Goal: Task Accomplishment & Management: Complete application form

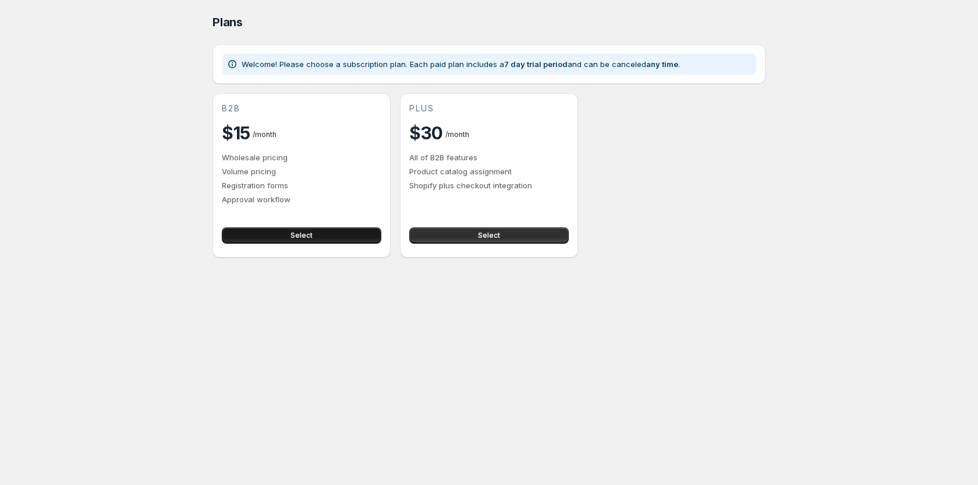
click at [335, 236] on button "Select" at bounding box center [302, 235] width 160 height 16
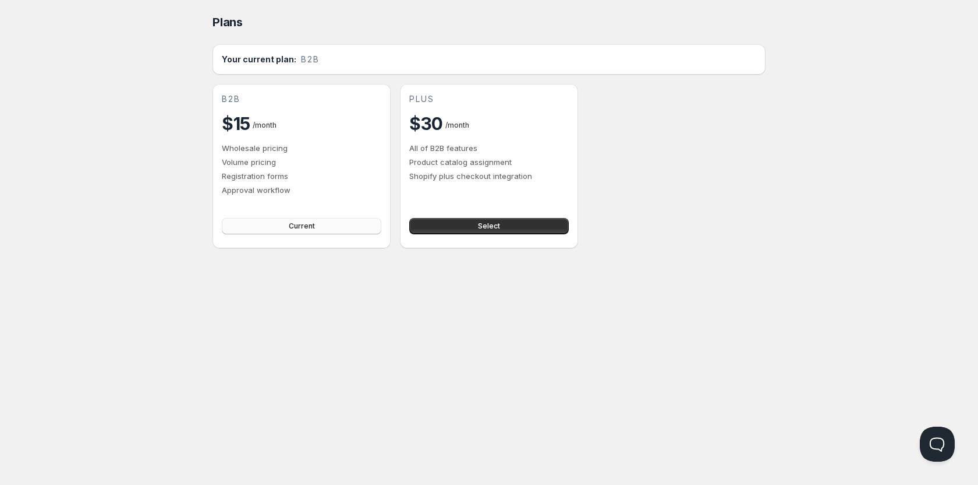
click at [330, 221] on button "Current" at bounding box center [302, 226] width 160 height 16
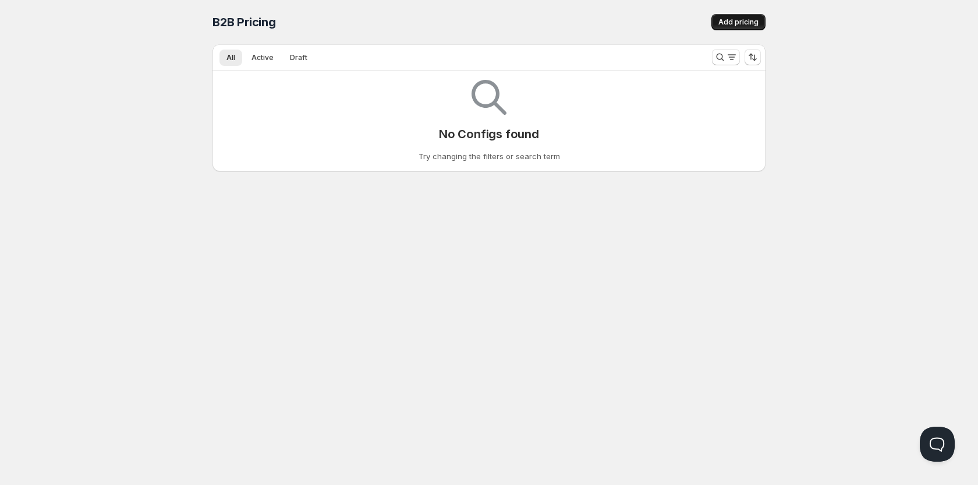
click at [724, 24] on span "Add pricing" at bounding box center [739, 21] width 40 height 9
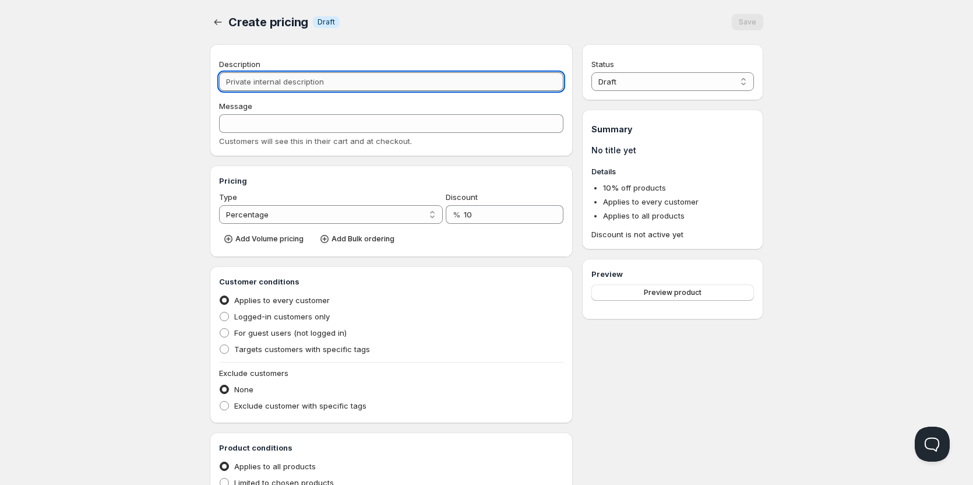
click at [356, 87] on input "Description" at bounding box center [391, 81] width 344 height 19
type input "P"
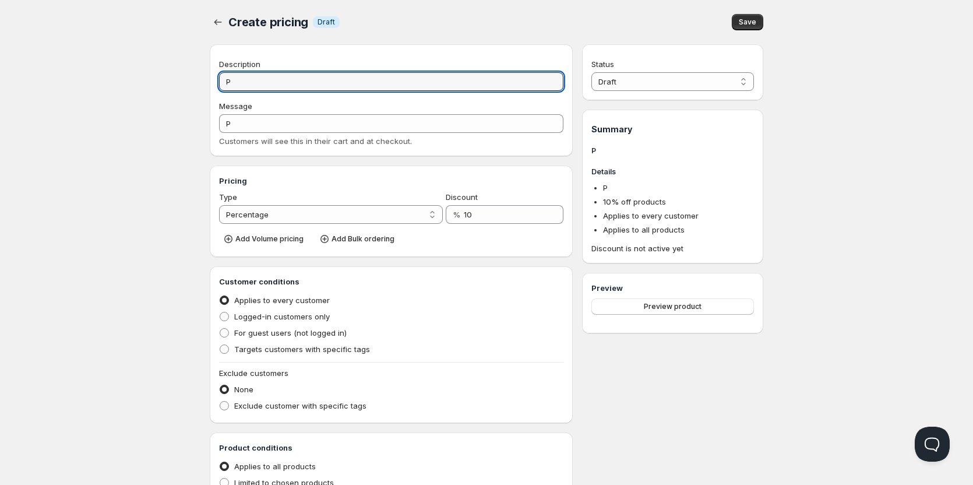
type input "Pr"
type input "PR"
type input "Pri"
type input "PRI"
type input "Prix"
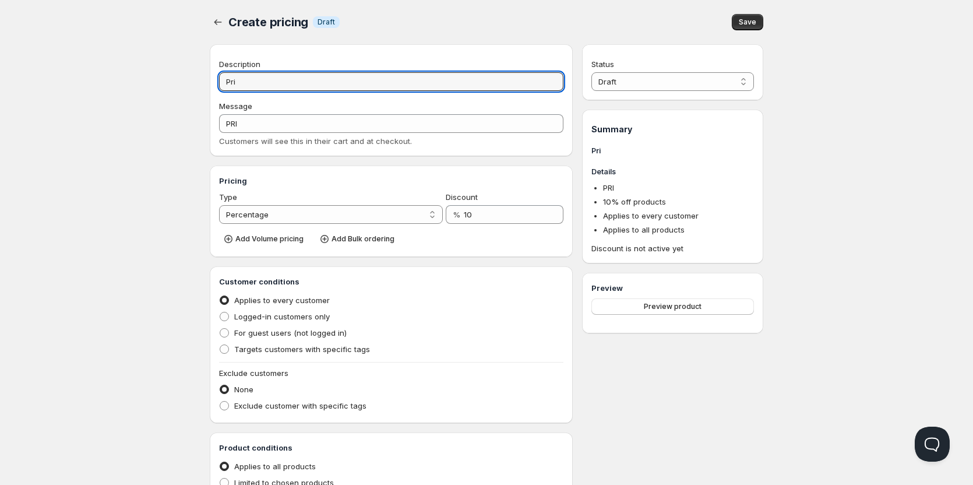
type input "PRIX"
type input "Prix P"
type input "PRIX_P"
type input "Prix Py"
type input "PRIX_PY"
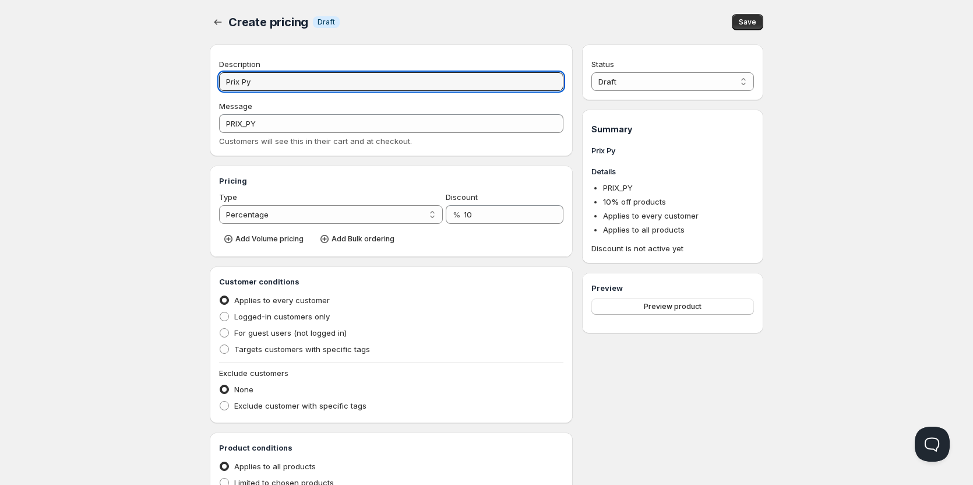
type input "Prix Pyj"
type input "PRIX_PYJ"
type input "Prix Pyja"
type input "PRIX_PYJA"
type input "Prix Pyjam"
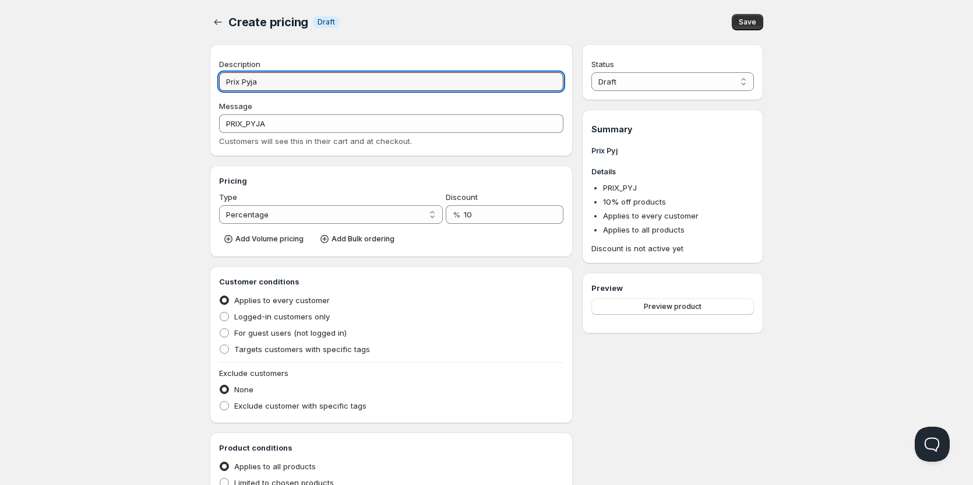
type input "PRIX_PYJAM"
type input "Prix Pyjama"
type input "PRIX_PYJAMA"
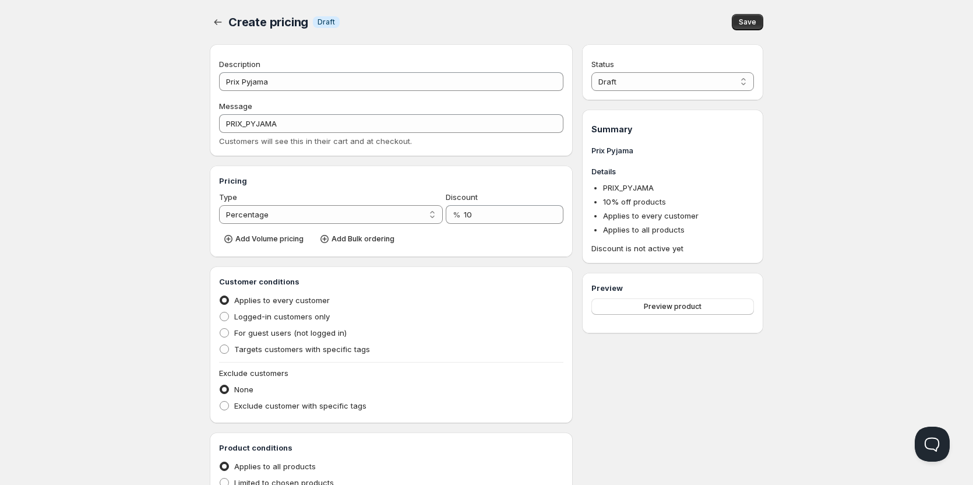
click at [521, 93] on div "Description Prix Pyjama Message PRIX_PYJAMA Customers will see this in their ca…" at bounding box center [391, 102] width 344 height 89
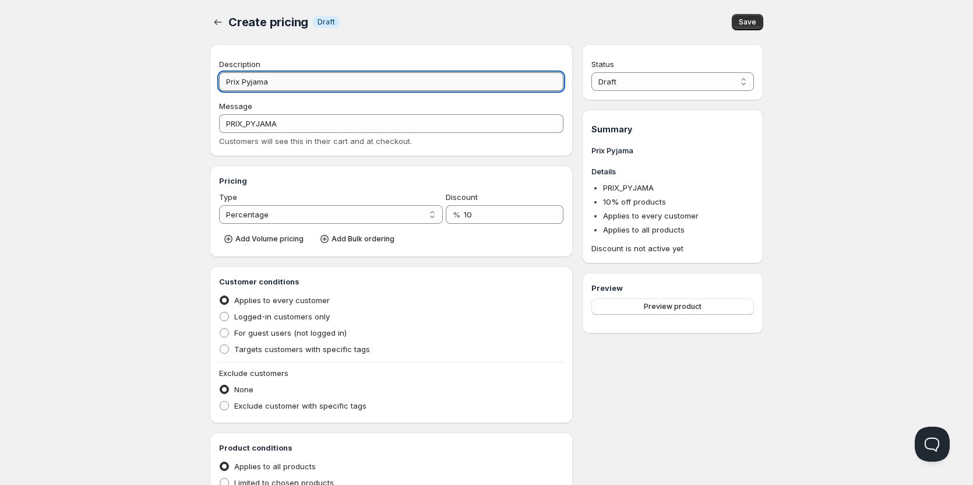
click at [519, 84] on input "Prix Pyjama" at bounding box center [391, 81] width 344 height 19
click at [520, 84] on input "Prix Pyjama" at bounding box center [391, 81] width 344 height 19
type input "P"
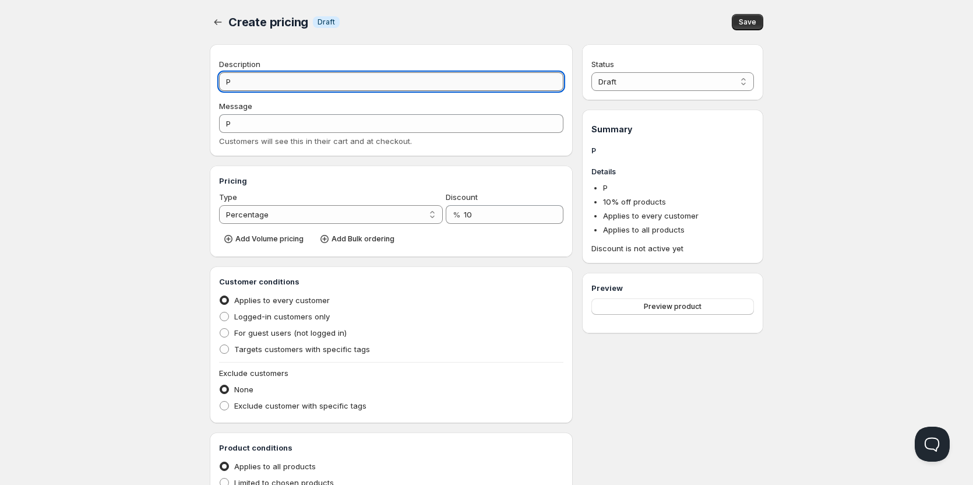
type input "Py"
type input "PY"
type input "Pyj"
type input "PYJ"
type input "Pyja"
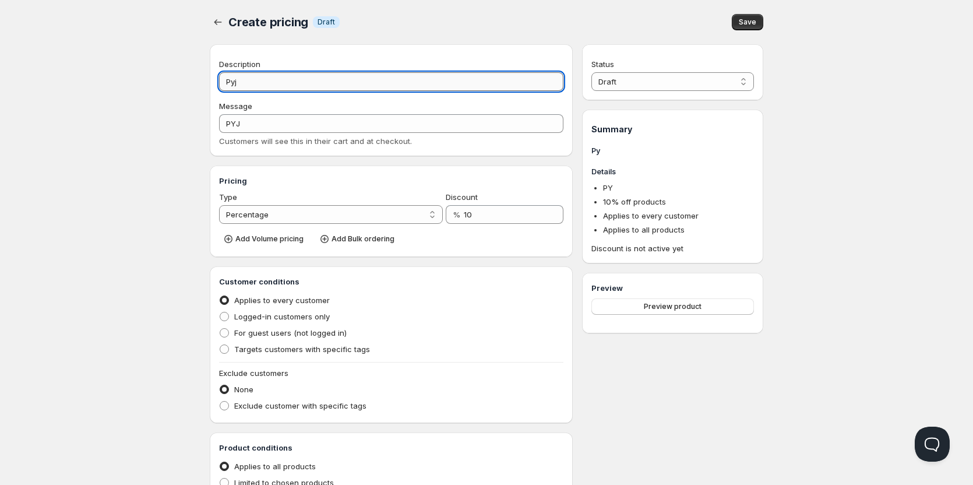
type input "PYJA"
type input "Pyjam"
type input "PYJAM"
type input "Pyjama"
type input "PYJAMA"
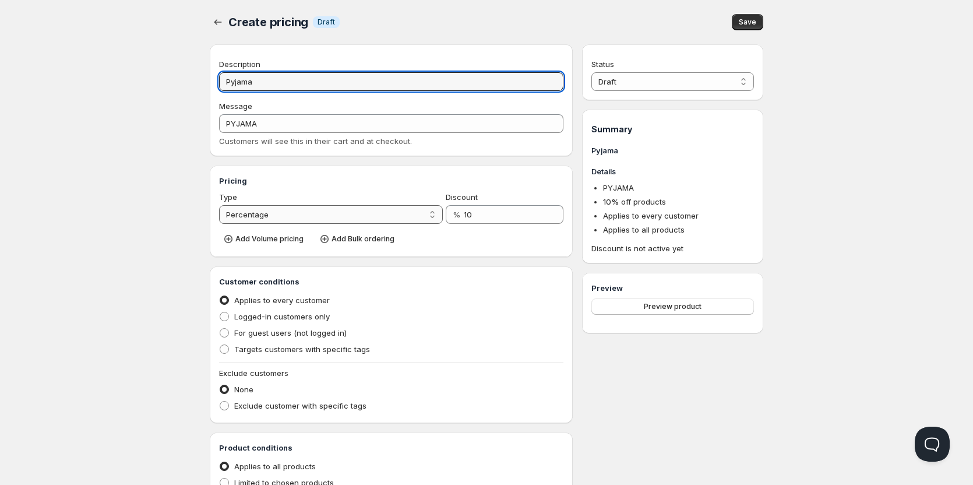
type input "Pyjama"
click at [391, 212] on select "Percentage Absolute" at bounding box center [331, 214] width 224 height 19
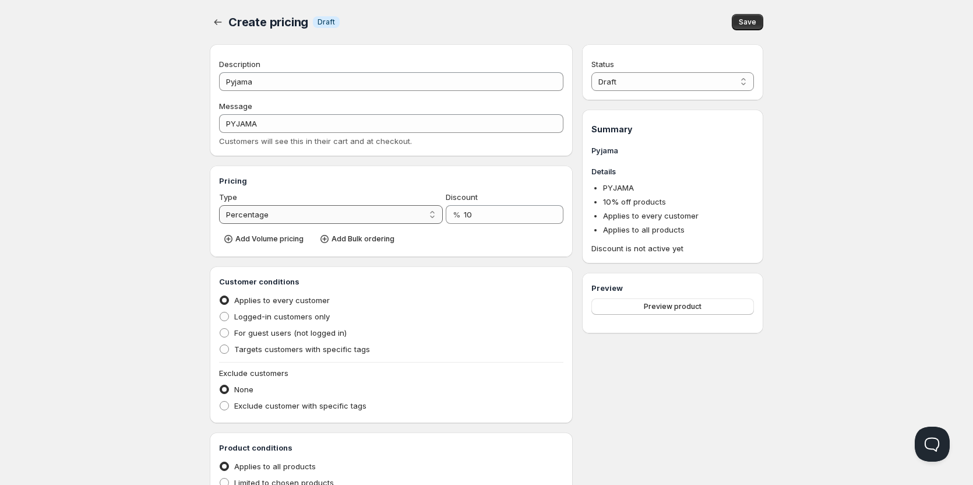
select select "2"
click at [219, 205] on select "Percentage Absolute" at bounding box center [331, 214] width 224 height 19
click at [482, 211] on input "10" at bounding box center [503, 214] width 84 height 19
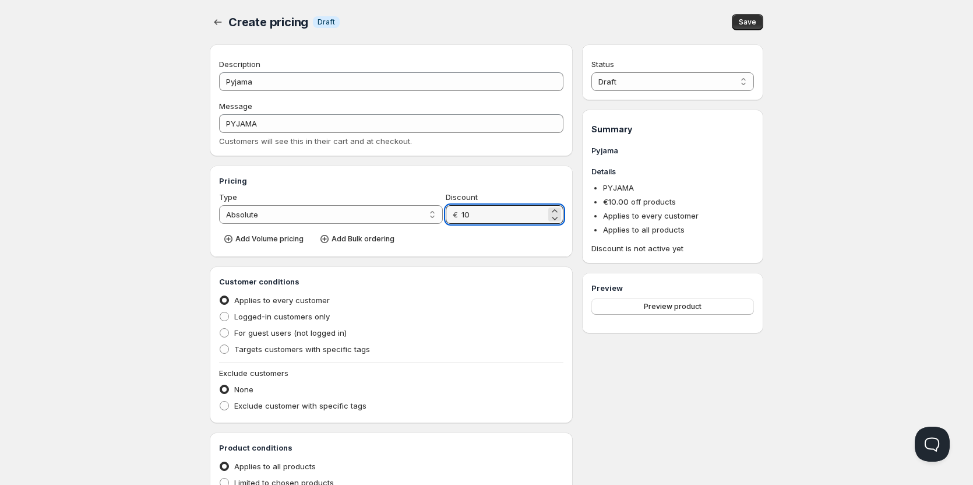
click at [458, 214] on div "€ 10" at bounding box center [505, 214] width 118 height 19
click at [482, 214] on input "10" at bounding box center [503, 214] width 84 height 19
type input "5"
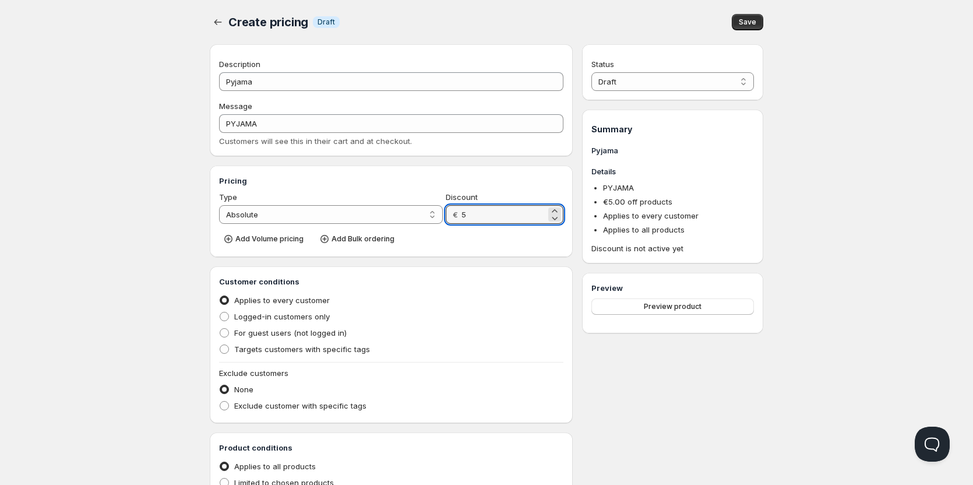
click at [496, 243] on div "Add Volume pricing Add Bulk ordering" at bounding box center [391, 237] width 344 height 19
click at [273, 237] on span "Add Volume pricing" at bounding box center [269, 238] width 68 height 9
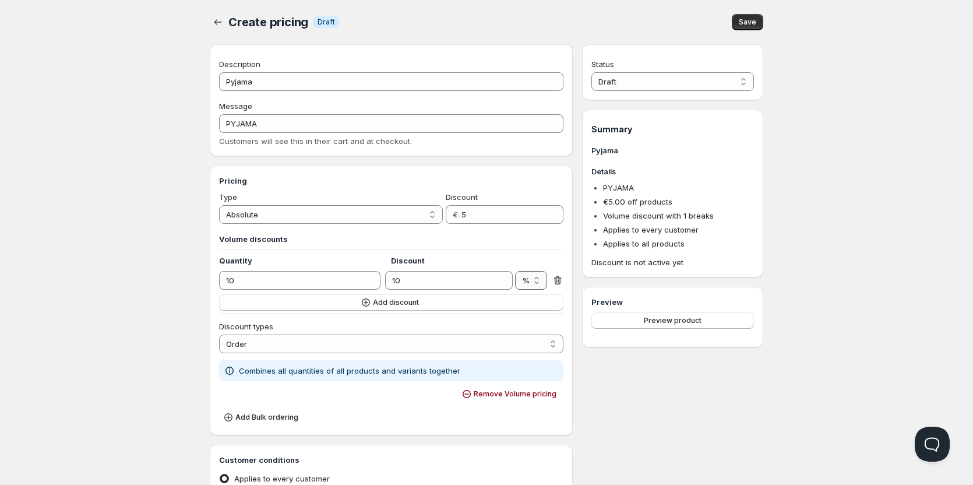
click at [524, 275] on select "% €" at bounding box center [531, 280] width 32 height 19
select select "€"
click at [515, 271] on select "% €" at bounding box center [531, 280] width 32 height 19
click at [432, 275] on input "10" at bounding box center [439, 280] width 109 height 19
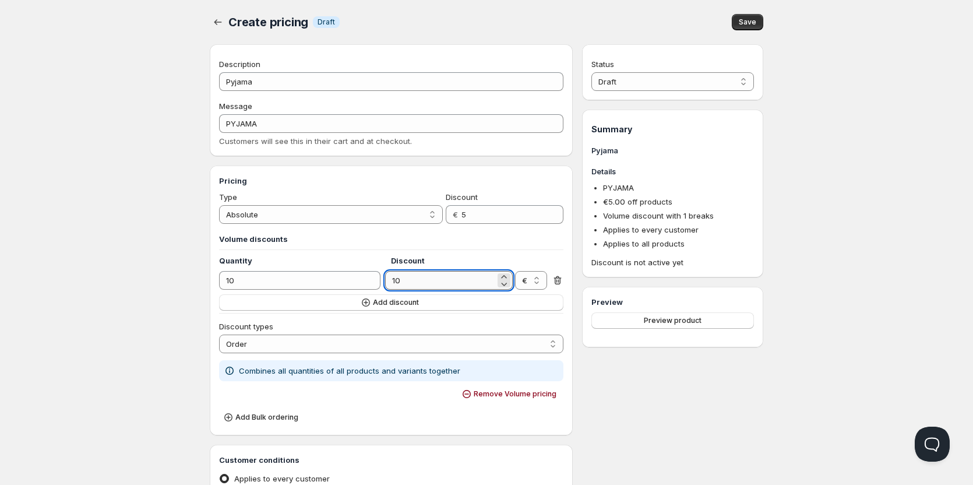
click at [432, 275] on input "10" at bounding box center [439, 280] width 109 height 19
click at [301, 344] on select "Order Product Variant Item" at bounding box center [391, 343] width 344 height 19
click at [289, 335] on select "Order Product Variant Item" at bounding box center [391, 343] width 344 height 19
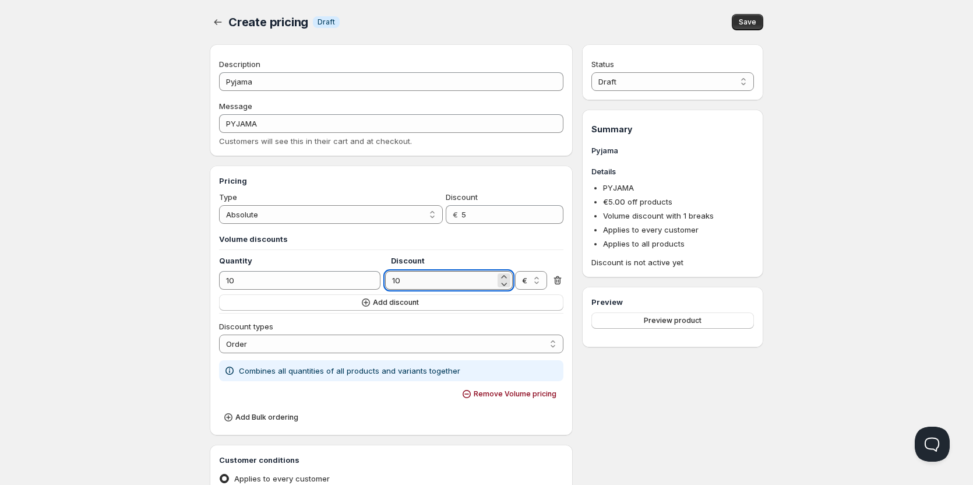
click at [412, 280] on input "10" at bounding box center [439, 280] width 109 height 19
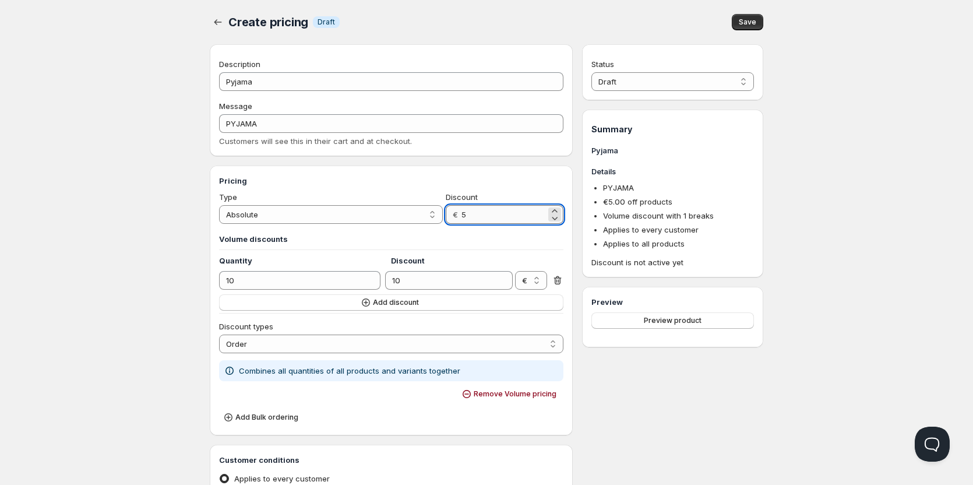
click at [523, 206] on input "5" at bounding box center [503, 214] width 84 height 19
paste input "9.6"
type input "9.65"
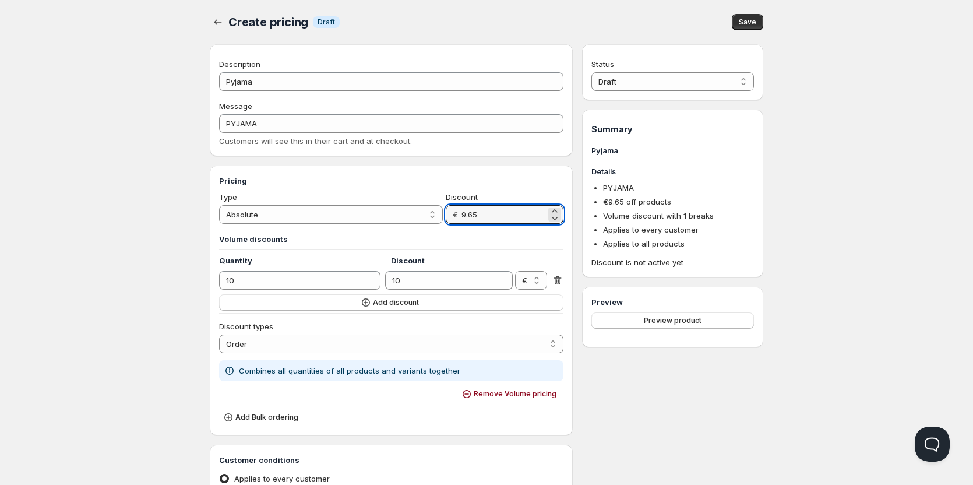
click at [509, 182] on h3 "Pricing" at bounding box center [391, 181] width 344 height 12
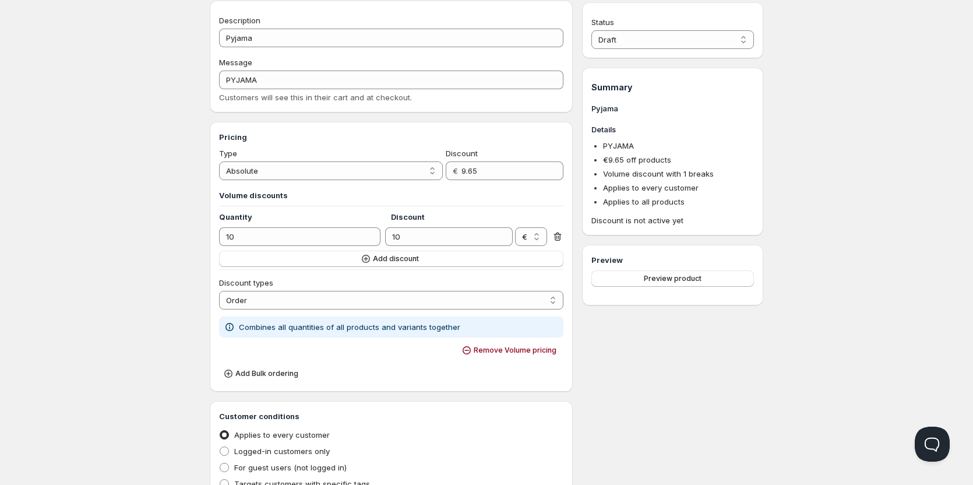
scroll to position [116, 0]
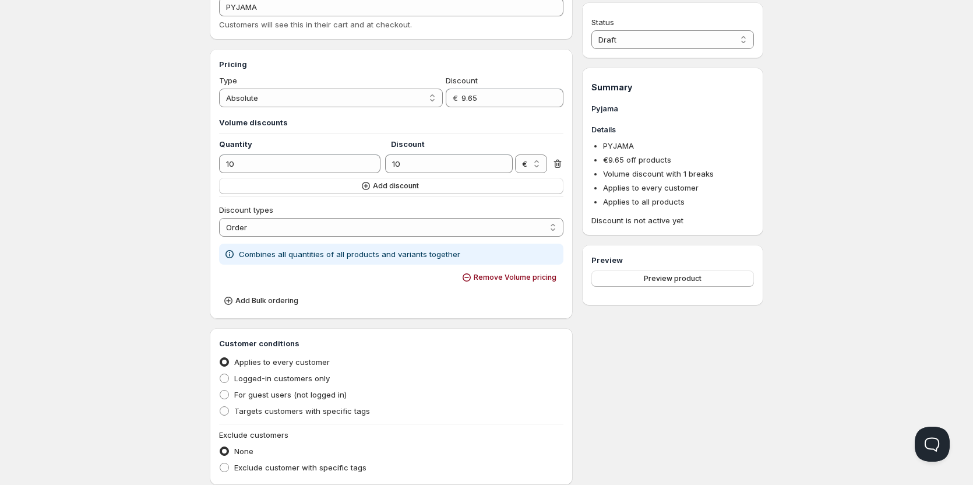
click at [477, 121] on h3 "Volume discounts" at bounding box center [391, 122] width 344 height 12
click at [443, 166] on input "10" at bounding box center [439, 163] width 109 height 19
paste input "2.65"
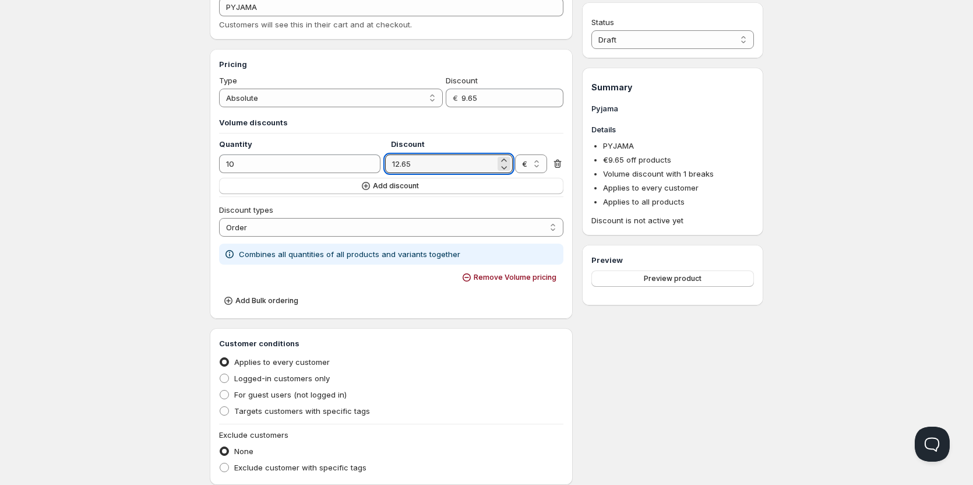
type input "12.65"
click at [457, 127] on h3 "Volume discounts" at bounding box center [391, 122] width 344 height 12
click at [161, 238] on div "Home Pricing Price lists Checkout Forms Submissions Settings Features Plans Cre…" at bounding box center [486, 330] width 973 height 892
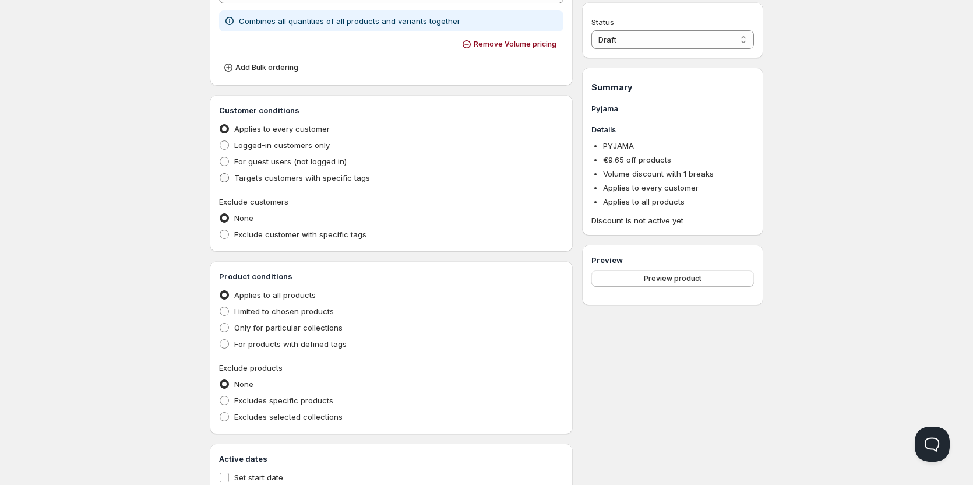
click at [270, 179] on span "Targets customers with specific tags" at bounding box center [302, 177] width 136 height 9
click at [220, 174] on input "Targets customers with specific tags" at bounding box center [220, 173] width 1 height 1
radio input "true"
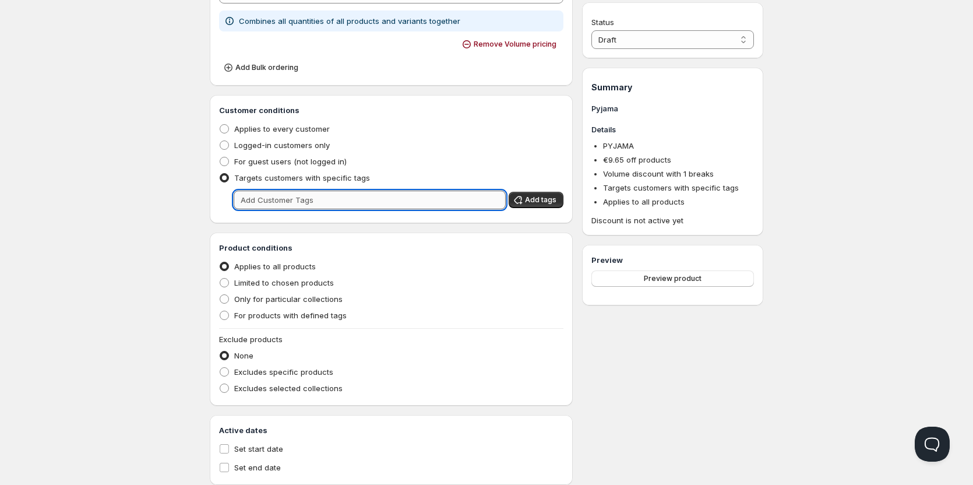
click at [304, 204] on input "text" at bounding box center [370, 199] width 272 height 19
click at [531, 207] on button "Add tags" at bounding box center [535, 200] width 55 height 16
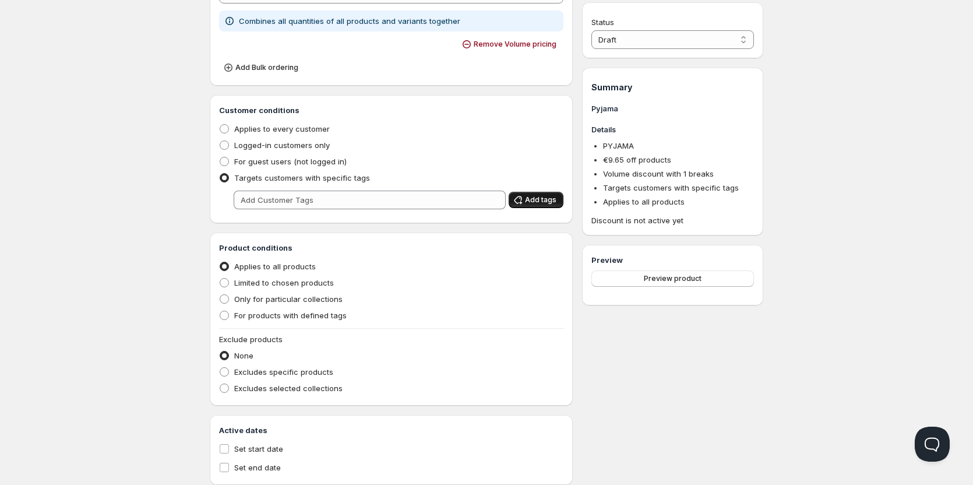
click at [534, 201] on span "Add tags" at bounding box center [540, 199] width 31 height 9
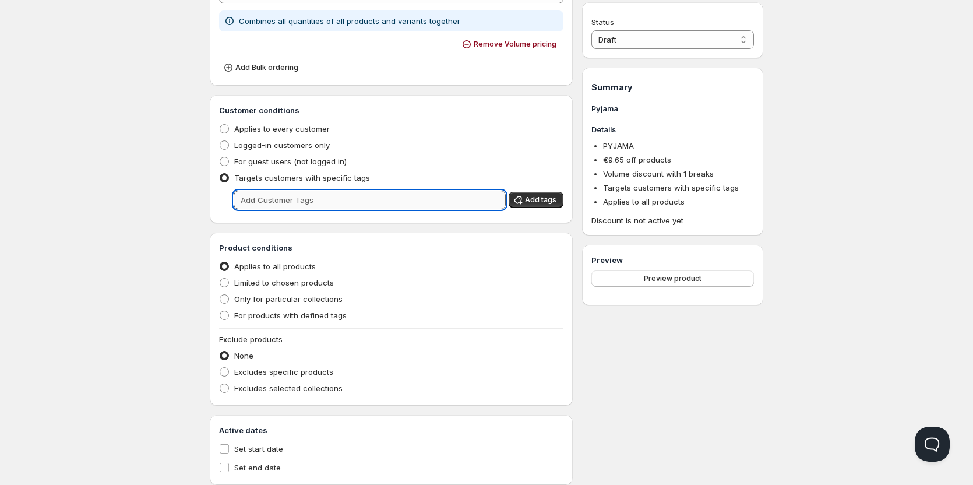
click at [408, 196] on input "text" at bounding box center [370, 199] width 272 height 19
click at [531, 203] on span "Add tags" at bounding box center [540, 199] width 31 height 9
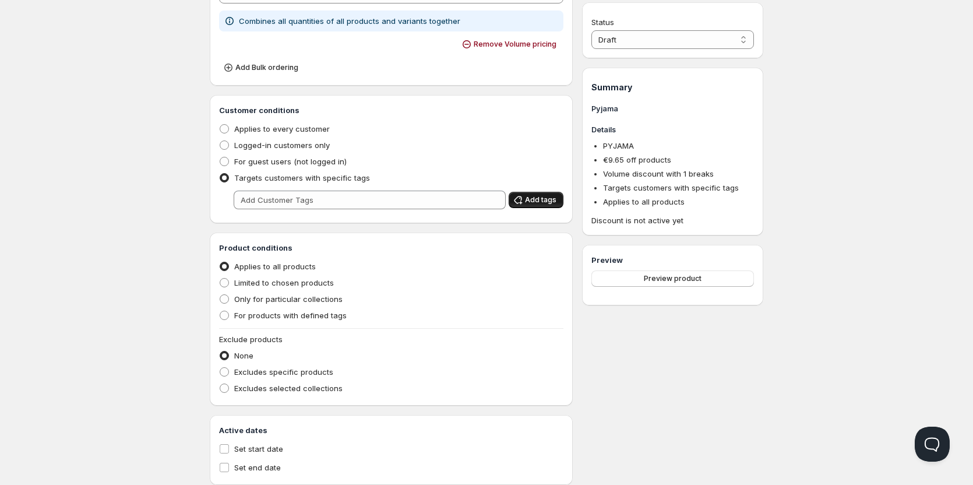
click at [531, 201] on span "Add tags" at bounding box center [540, 199] width 31 height 9
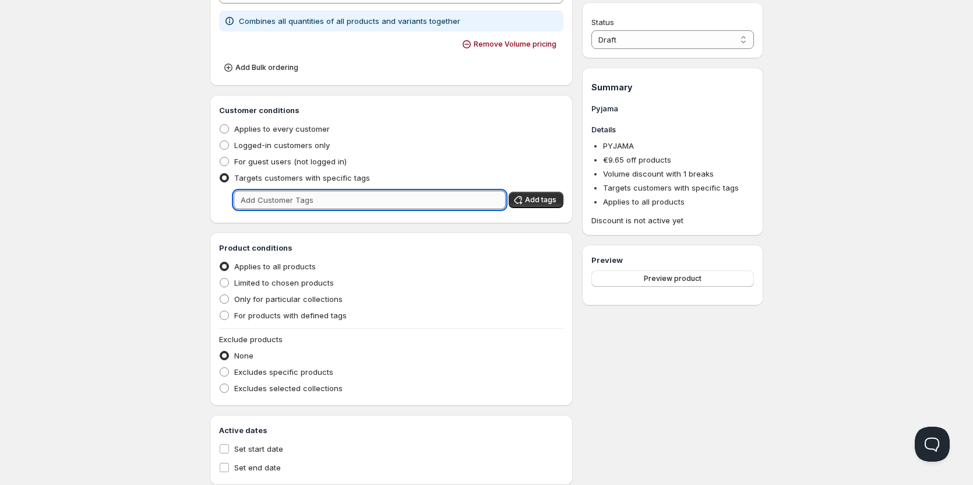
click at [468, 201] on input "text" at bounding box center [370, 199] width 272 height 19
type input "b2b"
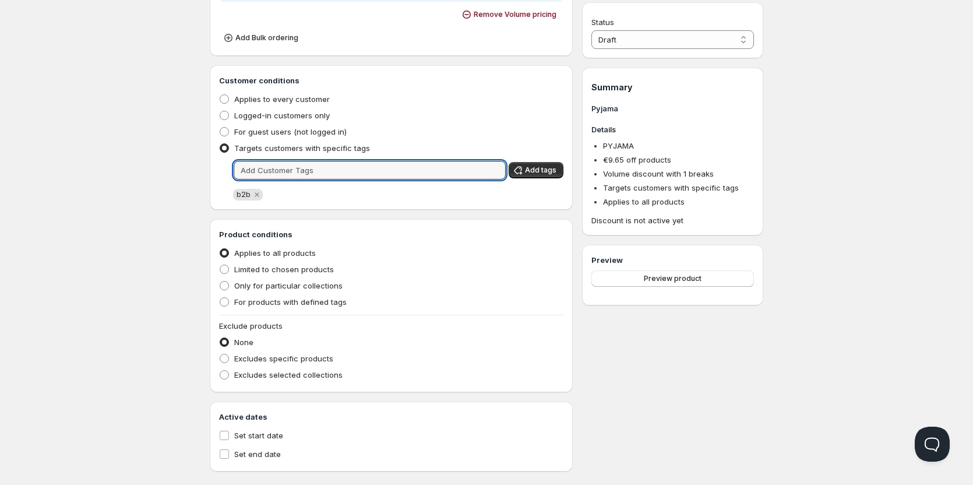
scroll to position [395, 0]
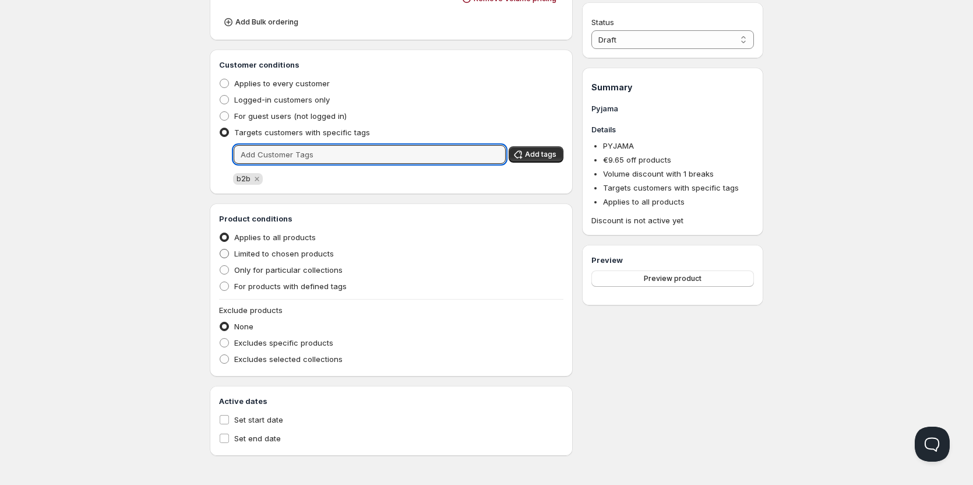
click at [285, 254] on span "Limited to chosen products" at bounding box center [284, 253] width 100 height 9
click at [220, 249] on input "Limited to chosen products" at bounding box center [220, 249] width 1 height 1
radio input "true"
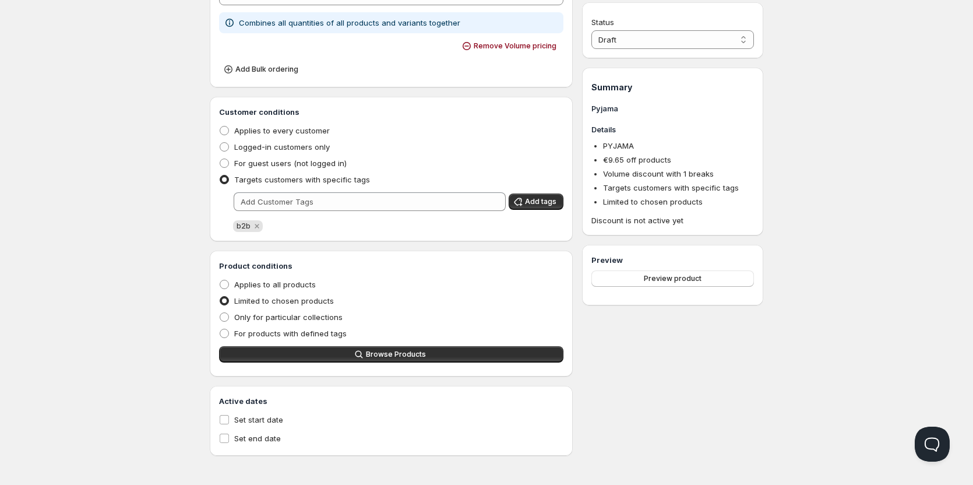
scroll to position [348, 0]
click at [398, 347] on button "Browse Products" at bounding box center [391, 354] width 344 height 16
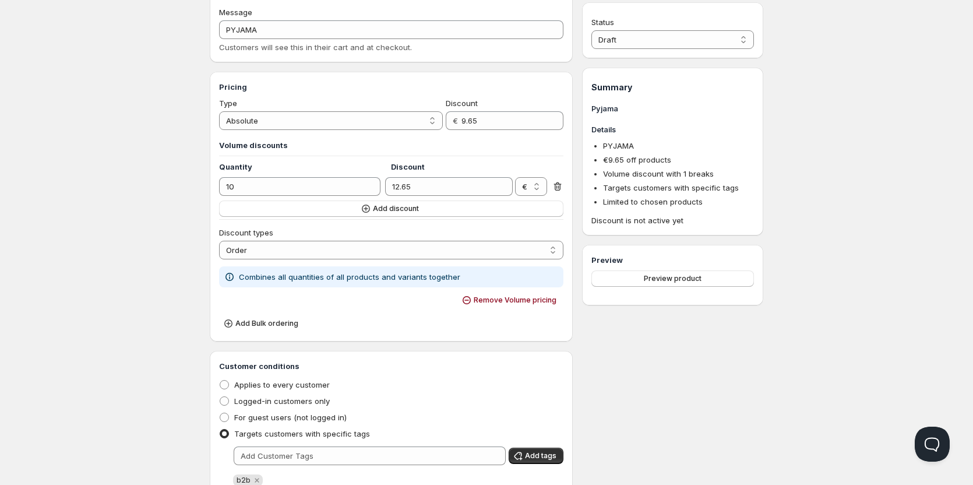
scroll to position [0, 0]
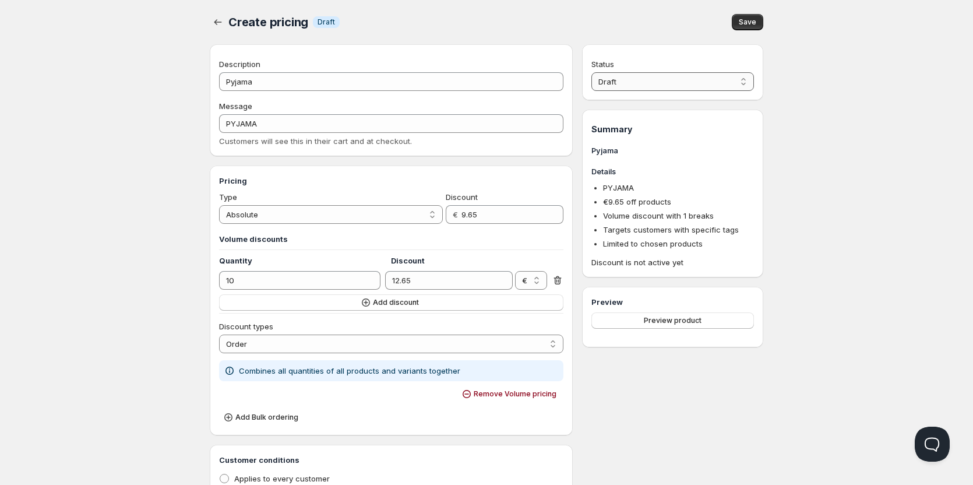
click at [622, 81] on select "Draft Active" at bounding box center [672, 81] width 162 height 19
select select "1"
click at [591, 72] on select "Draft Active" at bounding box center [672, 81] width 162 height 19
click at [684, 306] on span "Preview product" at bounding box center [673, 303] width 58 height 9
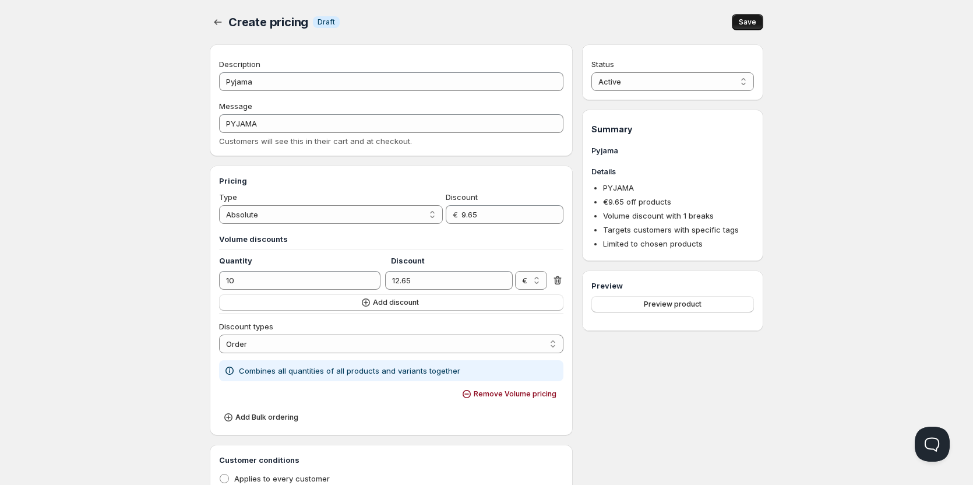
click at [744, 20] on span "Save" at bounding box center [746, 21] width 17 height 9
click at [667, 306] on span "Preview product" at bounding box center [673, 303] width 58 height 9
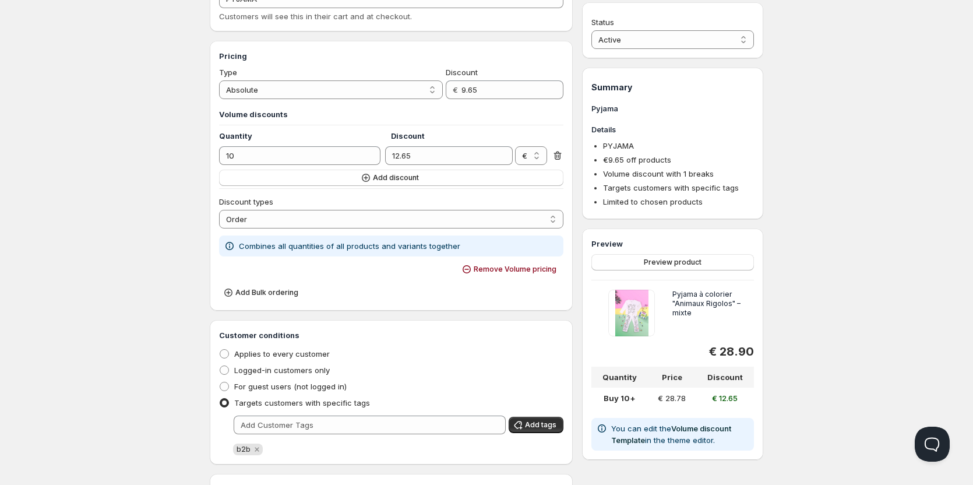
scroll to position [116, 0]
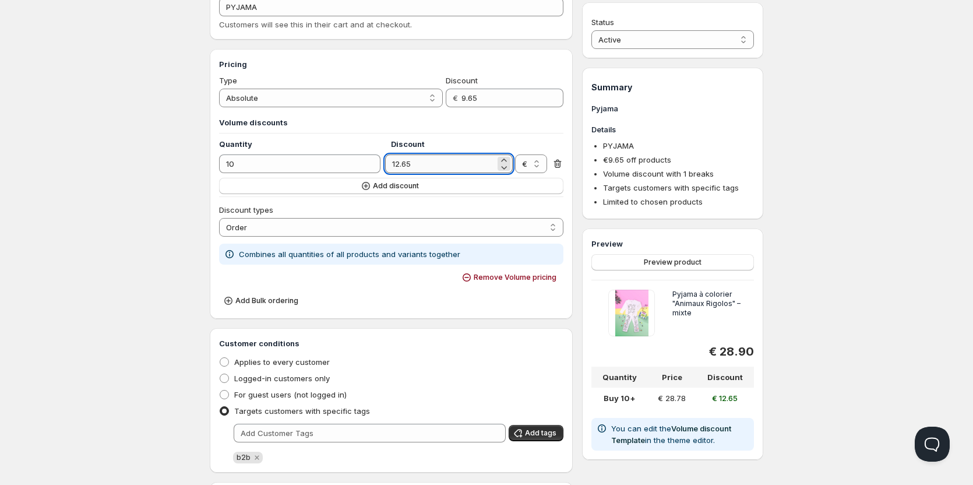
click at [448, 161] on input "12.65" at bounding box center [439, 163] width 109 height 19
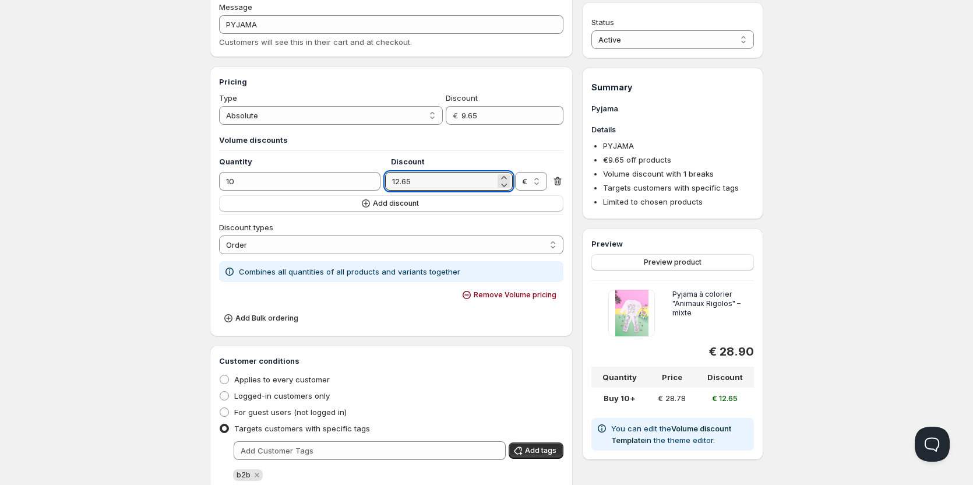
scroll to position [0, 0]
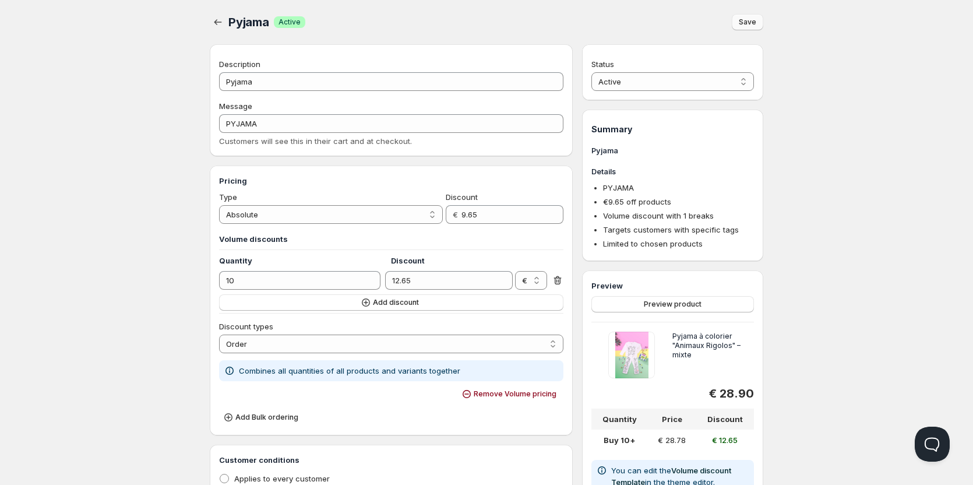
click at [214, 13] on div "Pyjama. This page is ready Pyjama Success Active Save" at bounding box center [486, 22] width 553 height 44
click at [214, 16] on button "button" at bounding box center [218, 22] width 16 height 16
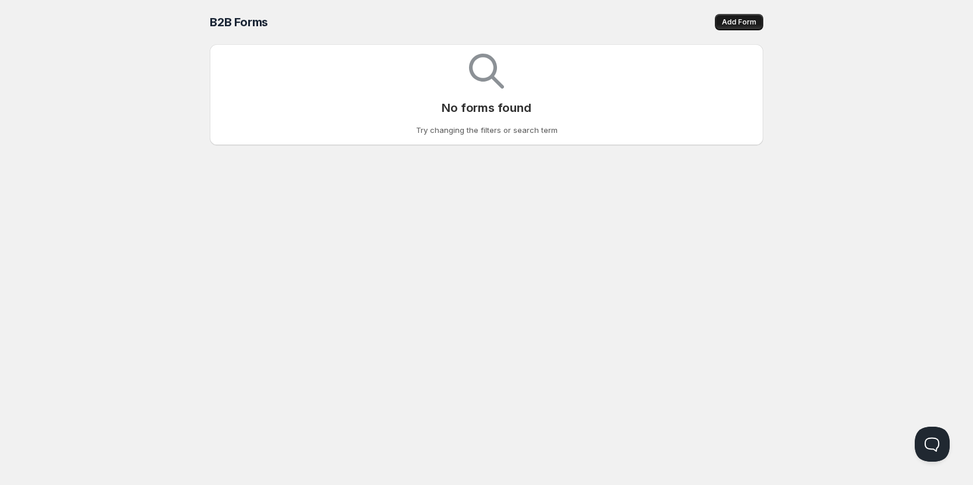
click at [728, 26] on span "Add Form" at bounding box center [739, 21] width 34 height 9
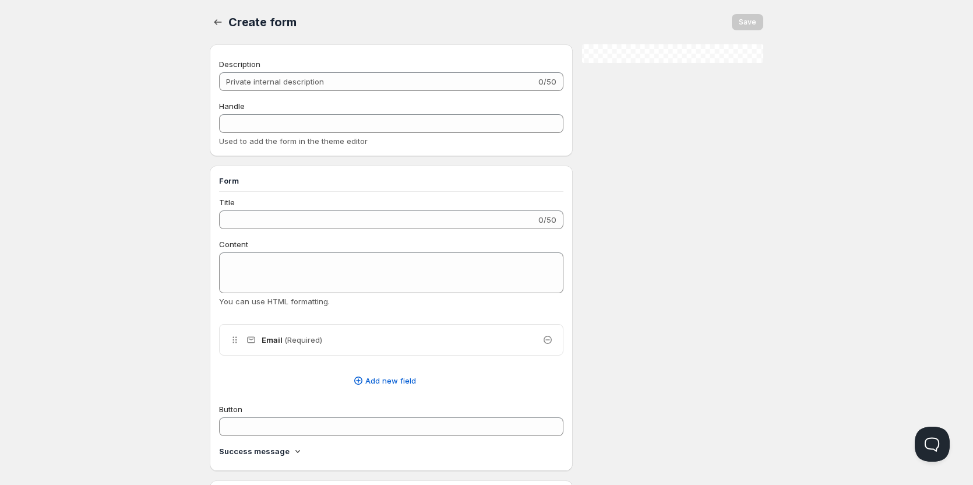
checkbox input "true"
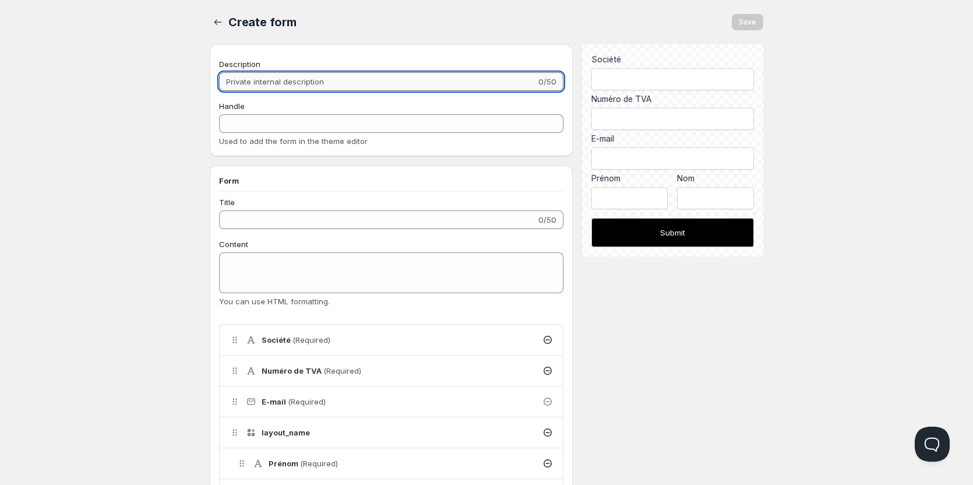
click at [360, 77] on input "Description" at bounding box center [377, 81] width 317 height 19
type input "F"
type input "f"
type input "Fo"
type input "fo"
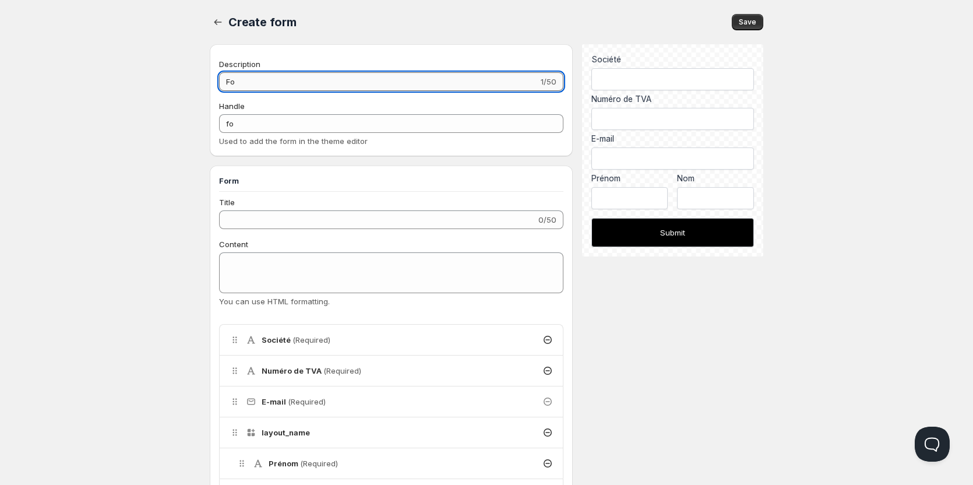
type input "For"
type input "for"
type input "Form"
type input "form"
type input "Forma"
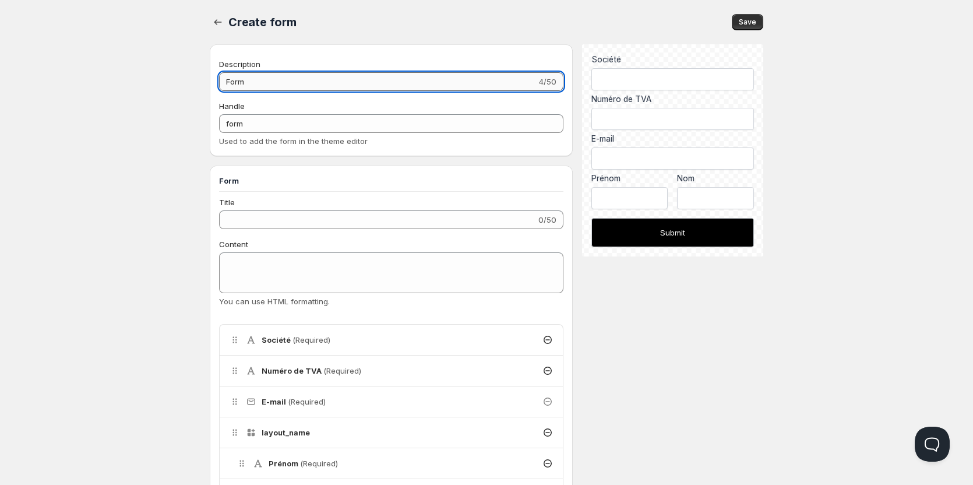
type input "forma"
type input "Formau"
type input "formau"
type input "Forma"
type input "forma"
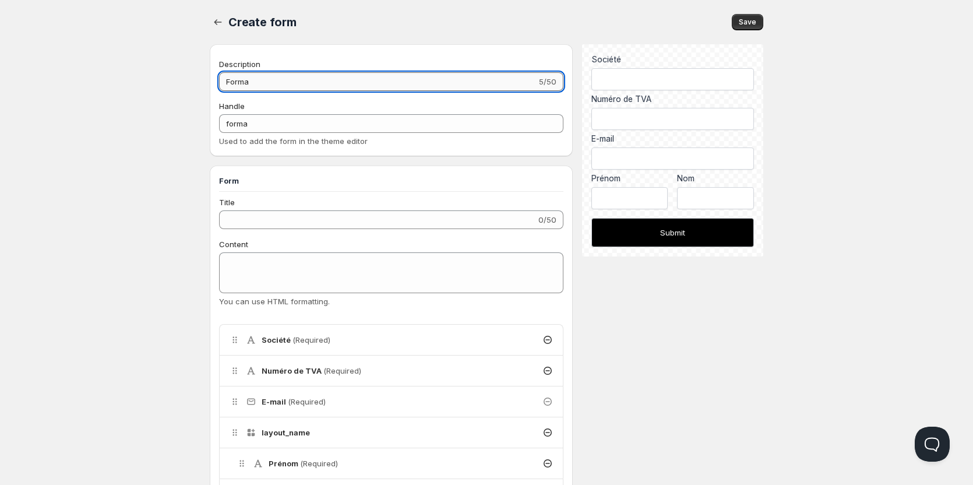
type input "Form"
type input "form"
type input "Formu"
type input "formu"
type input "Formul"
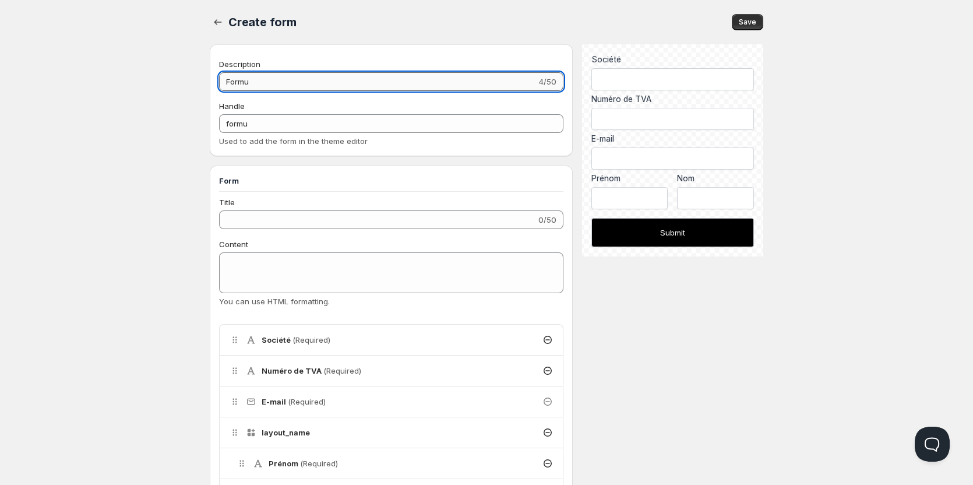
type input "formul"
type input "Formula"
type input "formula"
type input "Formul"
type input "formul"
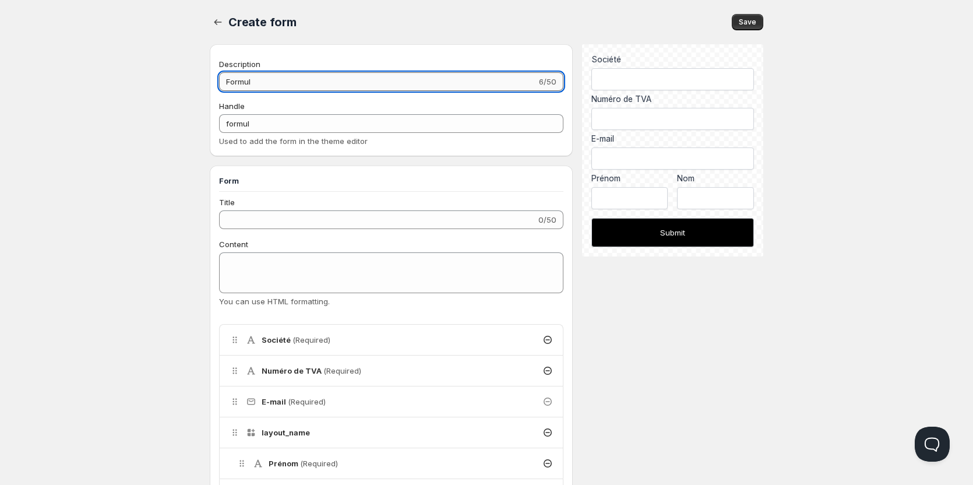
type input "Formu"
type input "formu"
type input "Formul"
type input "formul"
type input "Formula"
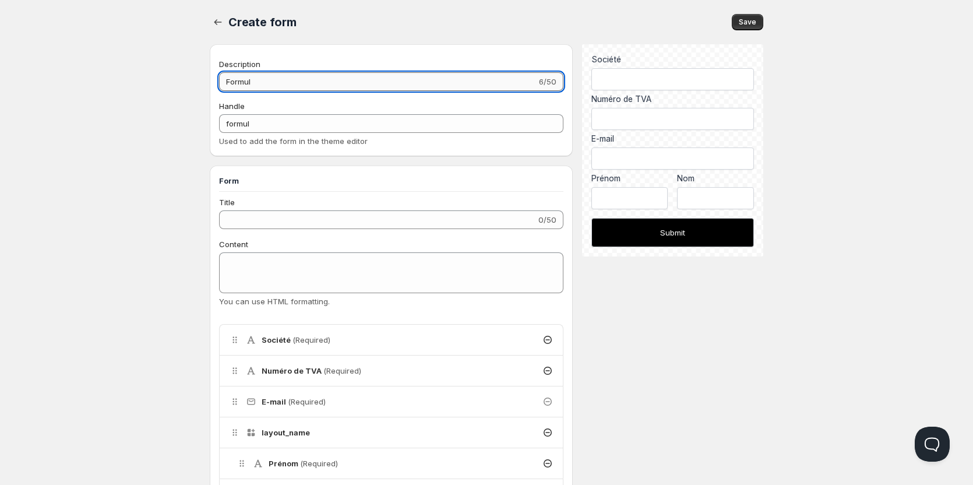
type input "formula"
type input "Formulai"
type input "formulai"
type input "Formulair"
type input "formulair"
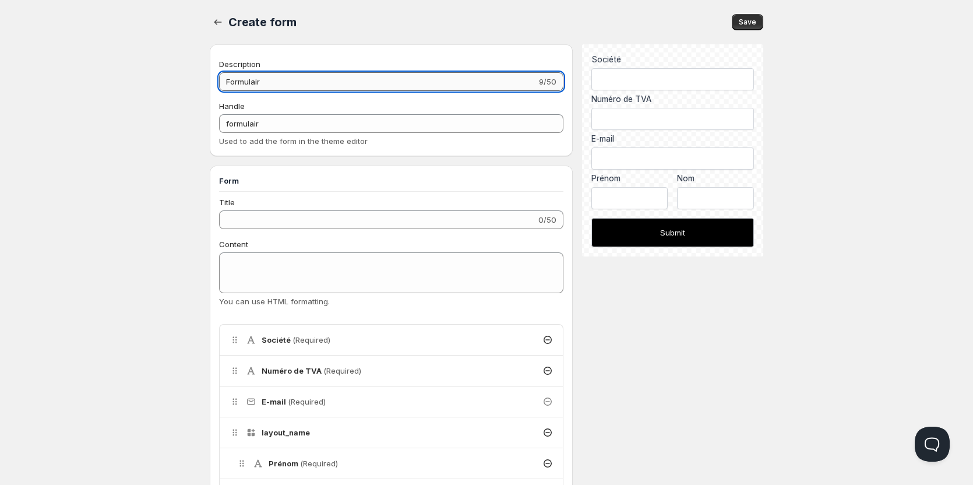
type input "Formulaire"
type input "formulaire"
type input "Formulaire"
type input "formulaire-"
type input "Formulaire i"
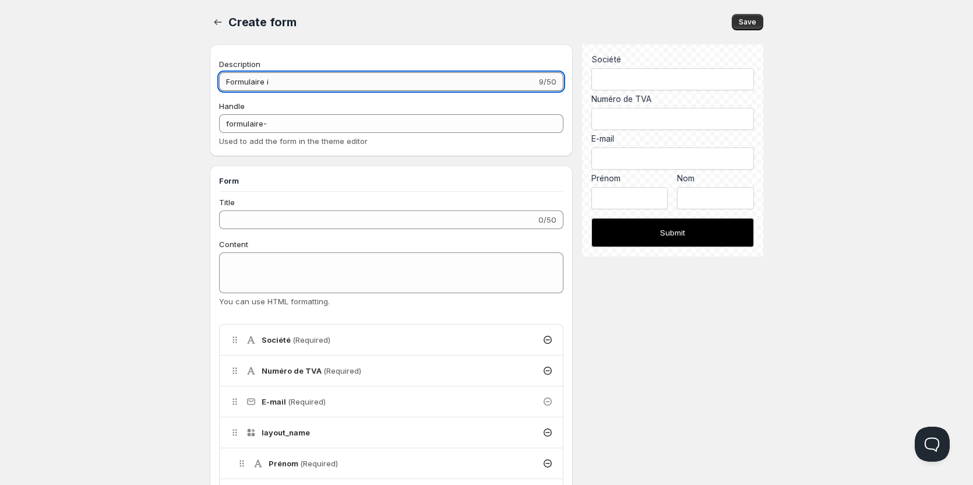
type input "formulaire-i"
type input "Formulaire in"
type input "formulaire-in"
type input "Formulaire ins"
type input "formulaire-ins"
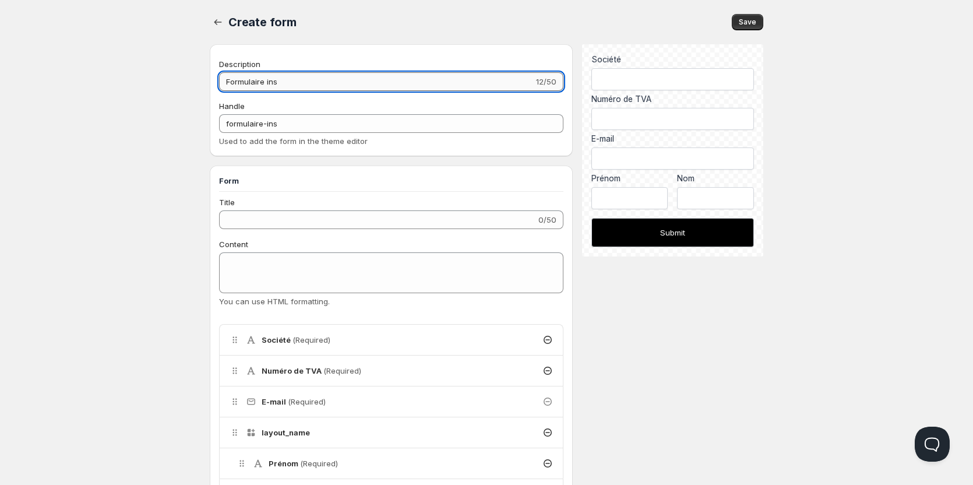
type input "Formulaire insc"
type input "formulaire-insc"
type input "Formulaire inscr"
type input "formulaire-inscr"
type input "Formulaire inscri"
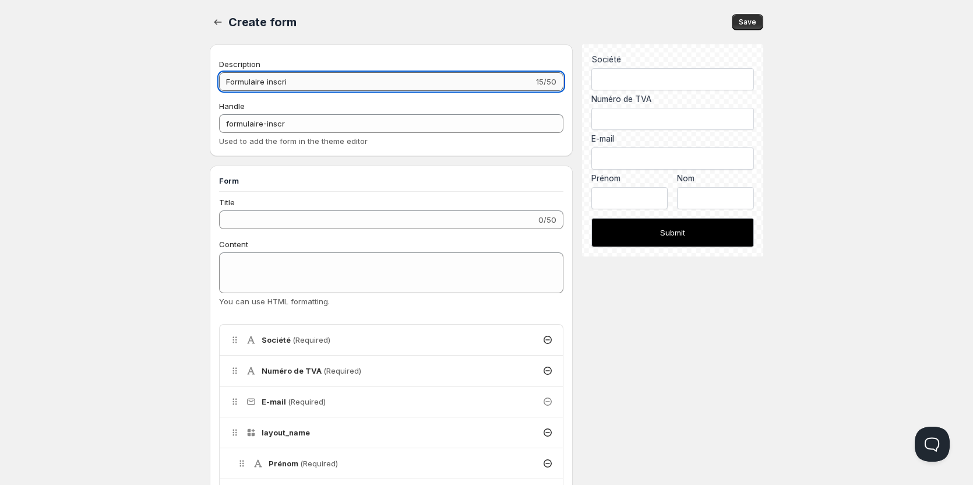
type input "formulaire-inscri"
type input "Formulaire inscrip"
type input "formulaire-inscrip"
type input "Formulaire inscript"
type input "formulaire-inscript"
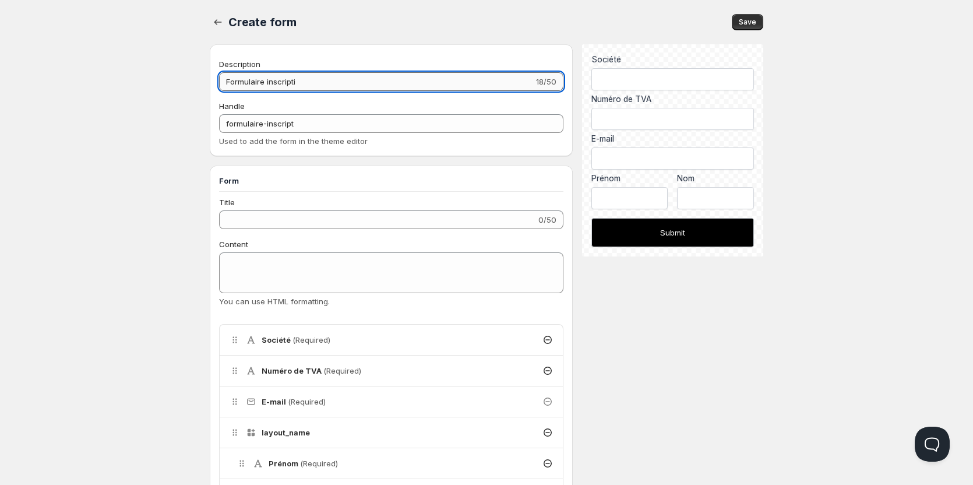
type input "Formulaire inscriptio"
type input "formulaire-inscriptio"
type input "Formulaire inscription"
type input "formulaire-inscription"
type input "Formulaire inscription"
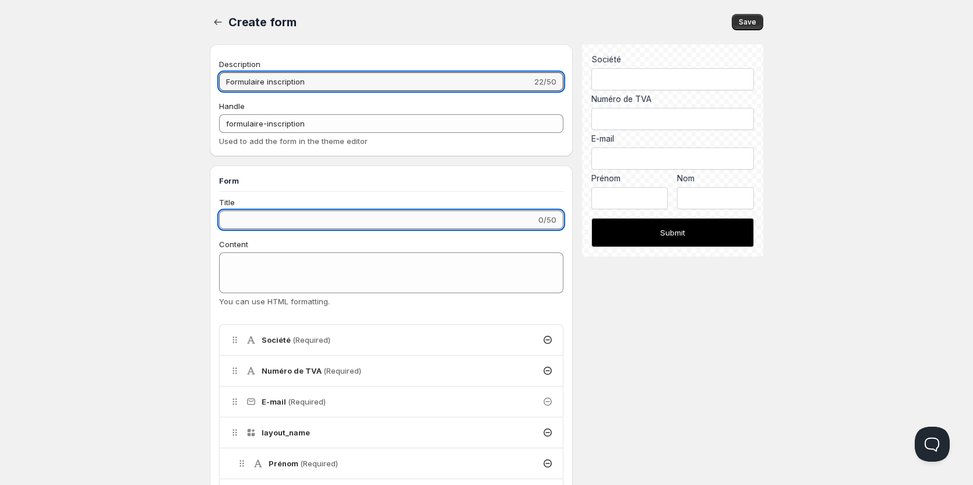
click at [350, 222] on input "Title" at bounding box center [377, 219] width 317 height 19
click at [305, 76] on input "Formulaire inscription" at bounding box center [375, 81] width 313 height 19
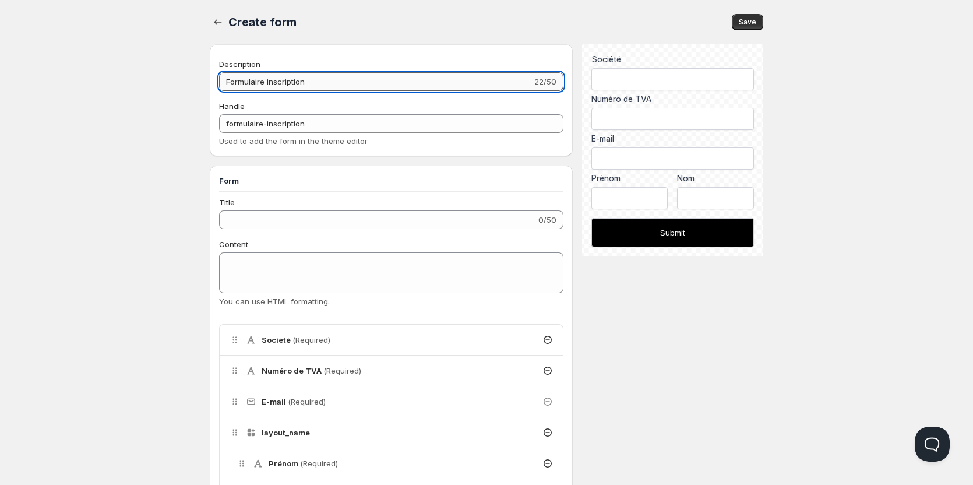
click at [305, 76] on input "Formulaire inscription" at bounding box center [375, 81] width 313 height 19
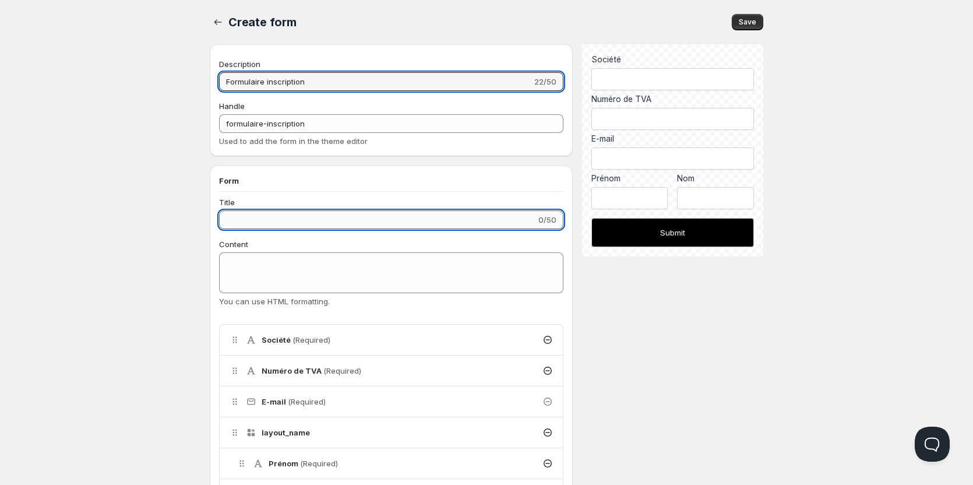
click at [294, 216] on input "Title" at bounding box center [377, 219] width 317 height 19
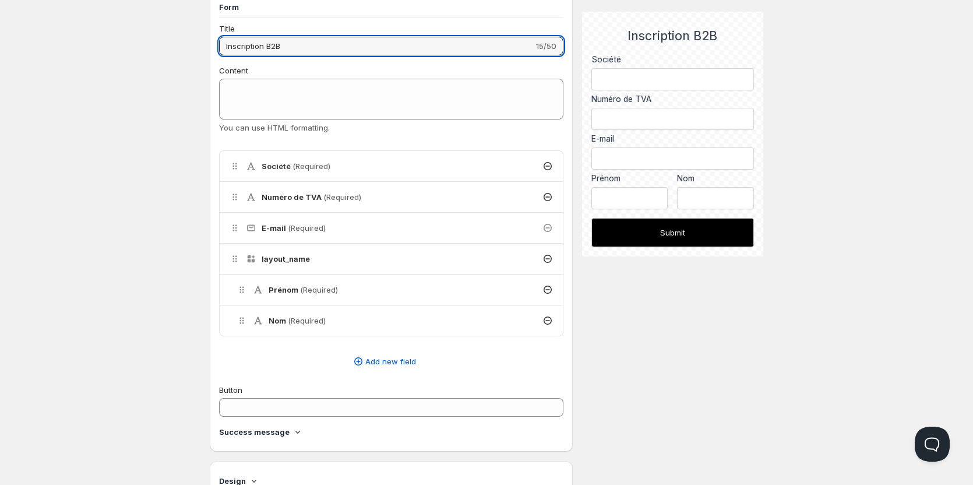
scroll to position [175, 0]
type input "Inscription B2B"
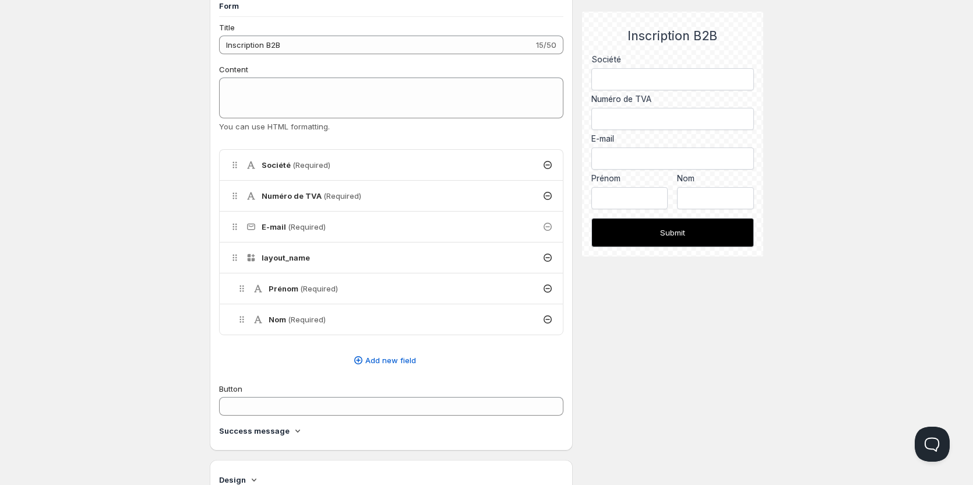
click at [319, 254] on div "layout_name" at bounding box center [391, 257] width 343 height 30
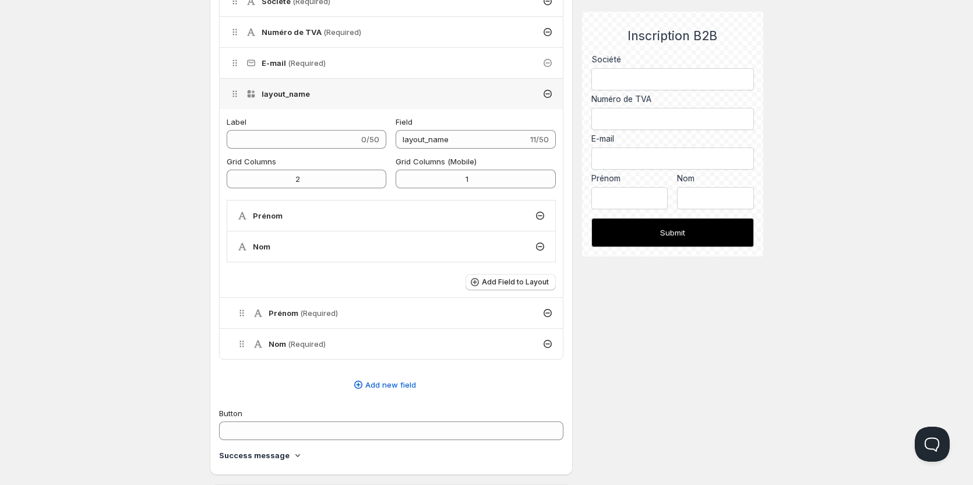
scroll to position [291, 0]
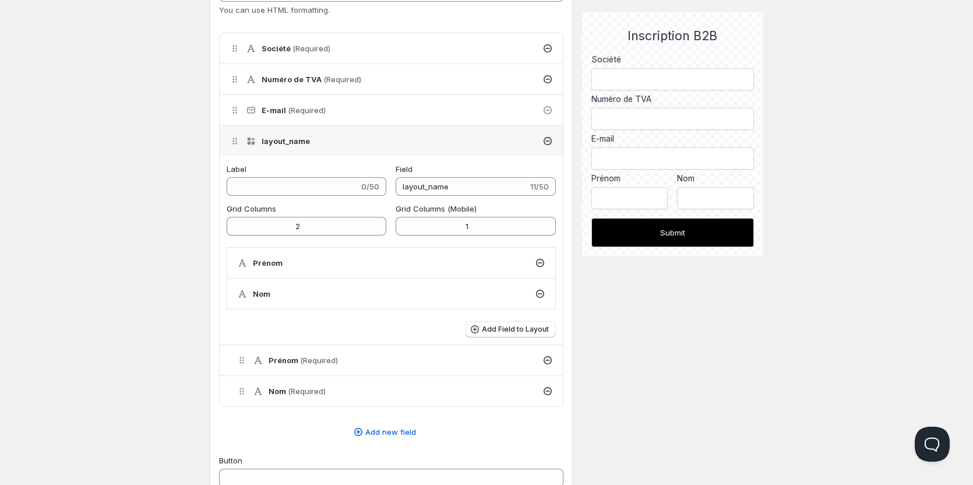
click at [354, 147] on div "layout_name" at bounding box center [391, 141] width 343 height 30
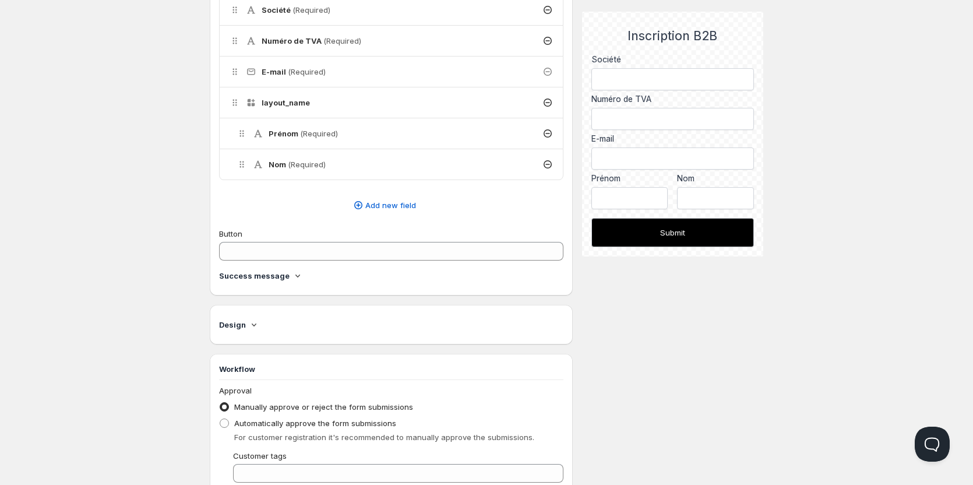
scroll to position [349, 0]
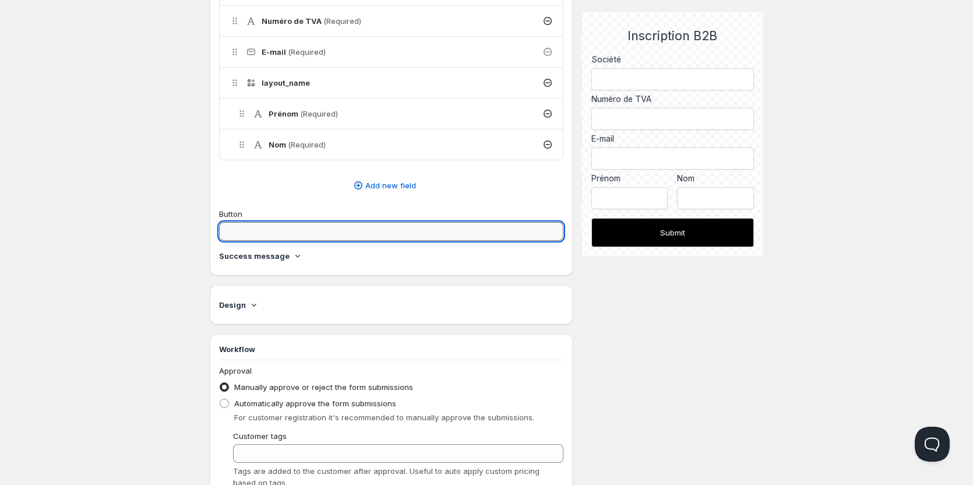
click at [296, 224] on input "Button" at bounding box center [391, 231] width 344 height 19
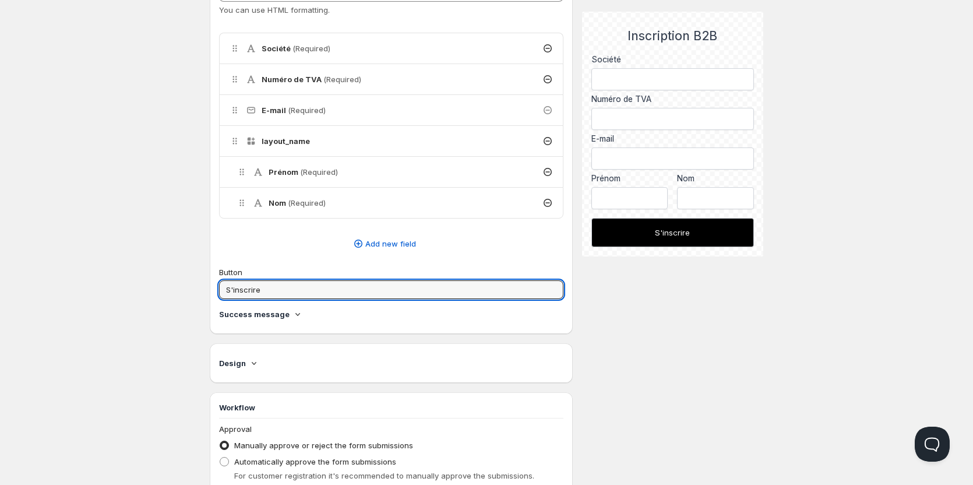
type input "S'inscrire"
click at [344, 92] on div "Numéro de TVA (Required)" at bounding box center [391, 79] width 343 height 30
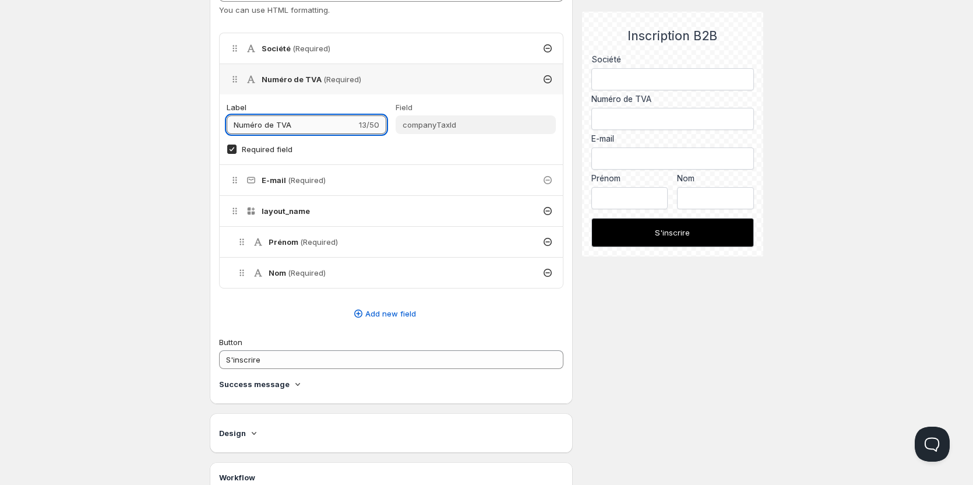
click at [292, 130] on input "Numéro de TVA" at bounding box center [292, 124] width 130 height 19
click at [285, 126] on input "Numéro de TVA" at bounding box center [292, 124] width 130 height 19
type input "Numéro de SIRET"
click at [163, 134] on div "Home Pricing Price lists Checkout Forms Submissions Settings Features Plans Cre…" at bounding box center [486, 234] width 973 height 1051
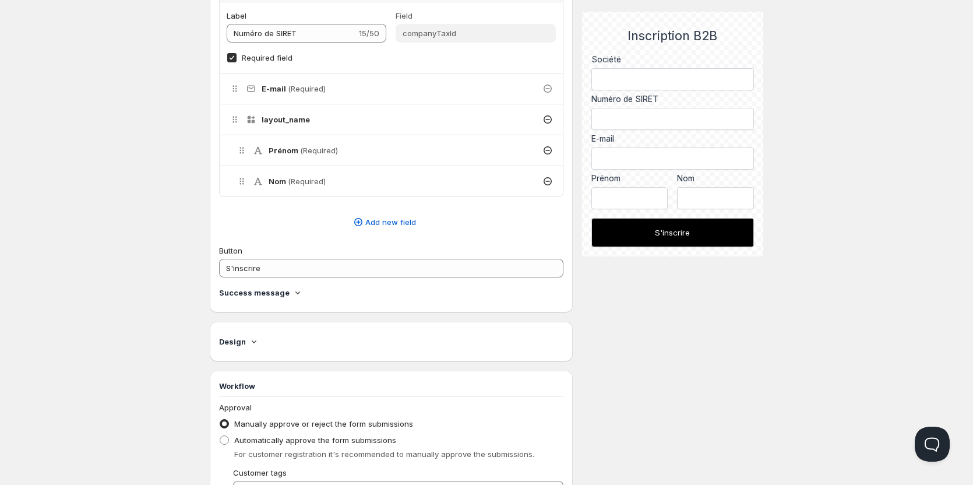
scroll to position [524, 0]
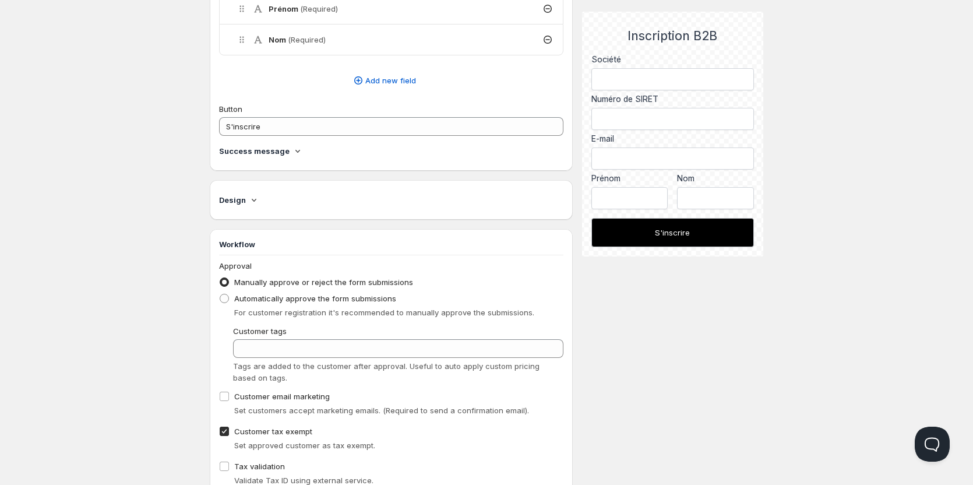
click at [241, 197] on h4 "Design" at bounding box center [232, 200] width 27 height 12
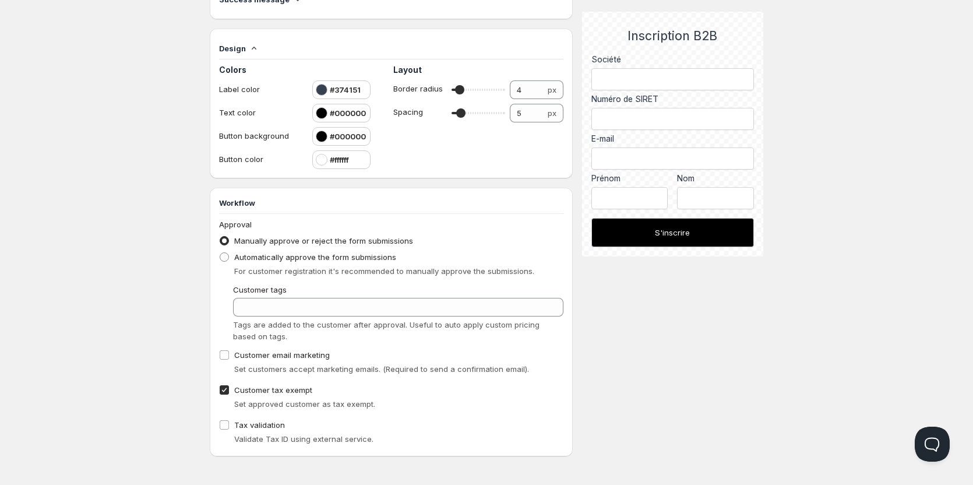
scroll to position [677, 0]
click at [356, 261] on span "Automatically approve the form submissions" at bounding box center [315, 256] width 162 height 12
click at [220, 252] on input "Automatically approve the form submissions" at bounding box center [220, 251] width 1 height 1
radio input "true"
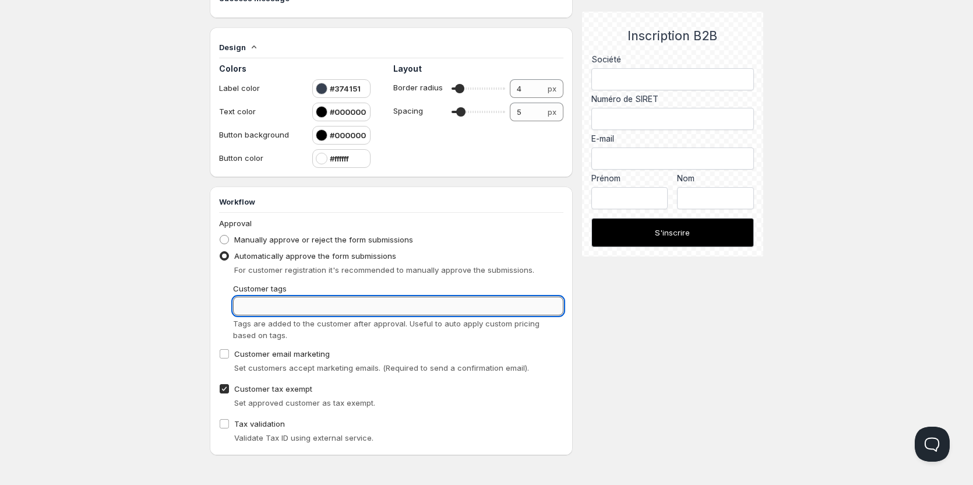
click at [332, 300] on input "Customer tags" at bounding box center [398, 305] width 330 height 19
type input "b2B"
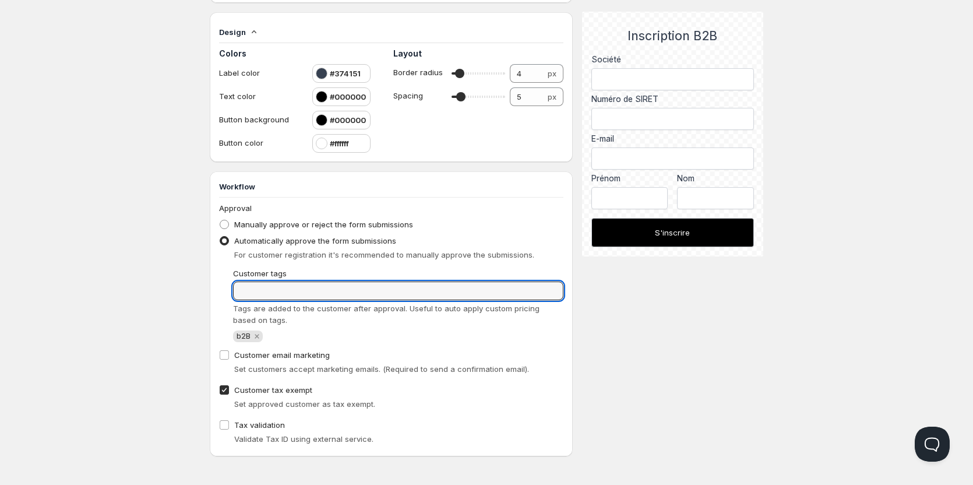
scroll to position [693, 0]
click at [291, 391] on span "Customer tax exempt" at bounding box center [273, 388] width 78 height 9
click at [229, 391] on input "Customer tax exempt" at bounding box center [224, 388] width 9 height 9
checkbox input "false"
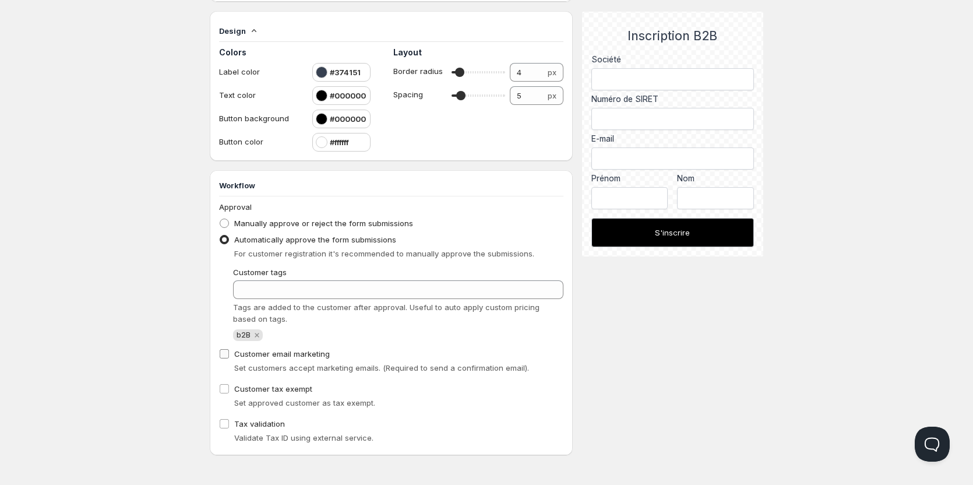
click at [305, 356] on span "Customer email marketing" at bounding box center [282, 353] width 96 height 9
click at [229, 356] on input "Customer email marketing" at bounding box center [224, 353] width 9 height 9
checkbox input "true"
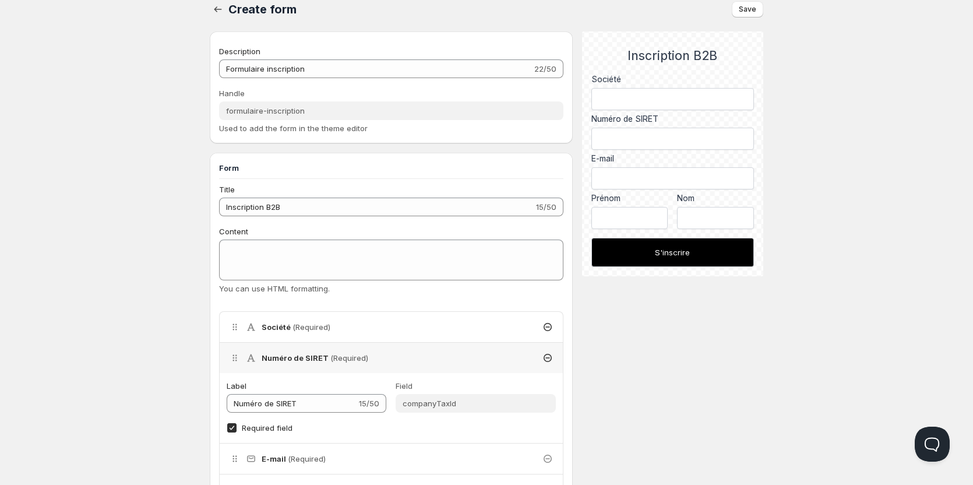
scroll to position [0, 0]
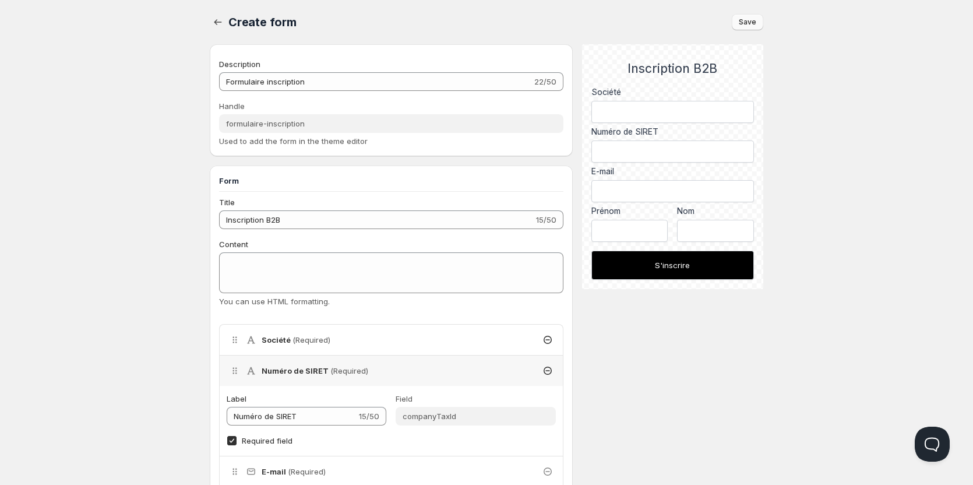
click at [745, 21] on span "Save" at bounding box center [746, 21] width 17 height 9
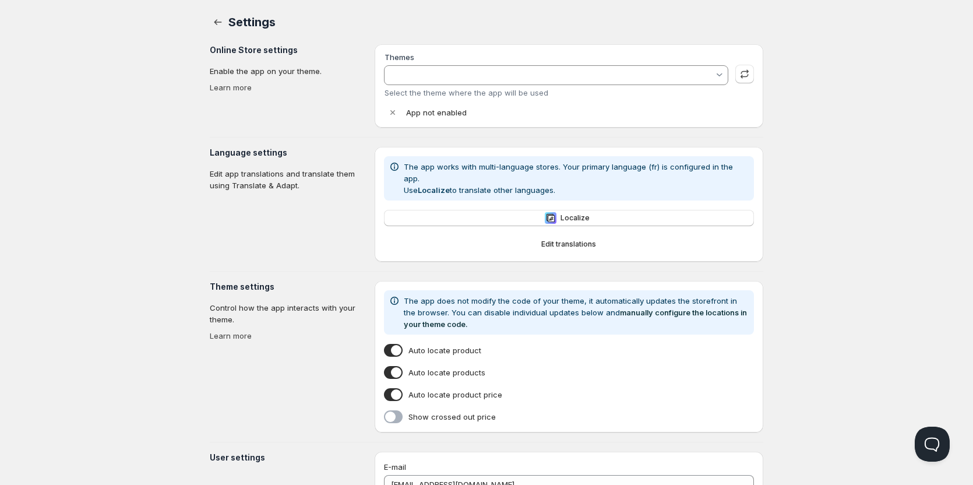
type input "Sense Juin 2025"
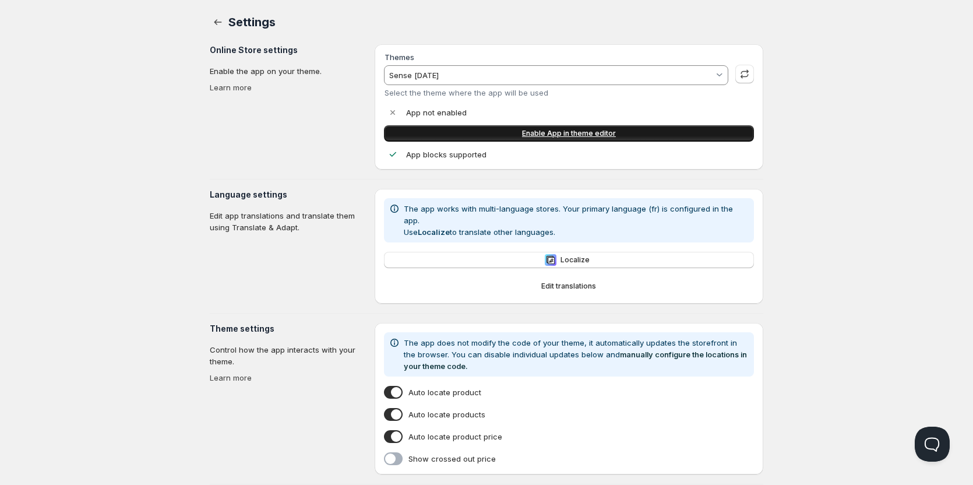
click at [563, 135] on span "Enable App in theme editor" at bounding box center [569, 133] width 94 height 9
